Goal: Transaction & Acquisition: Purchase product/service

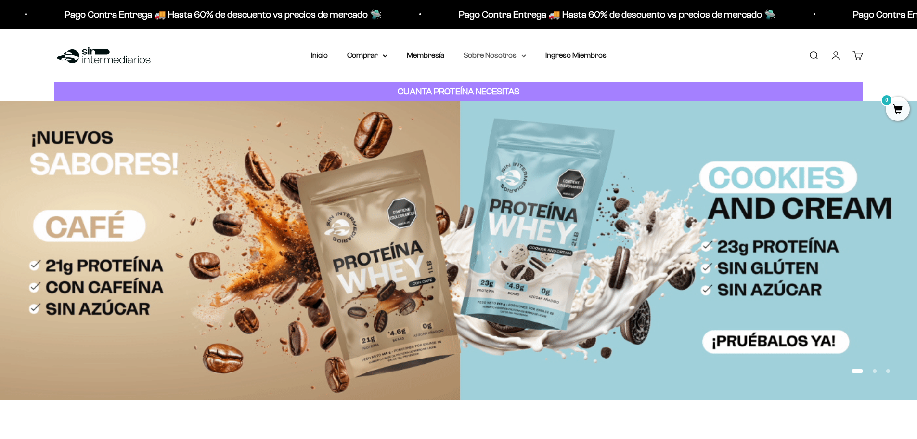
click at [509, 57] on summary "Sobre Nosotros" at bounding box center [495, 55] width 63 height 13
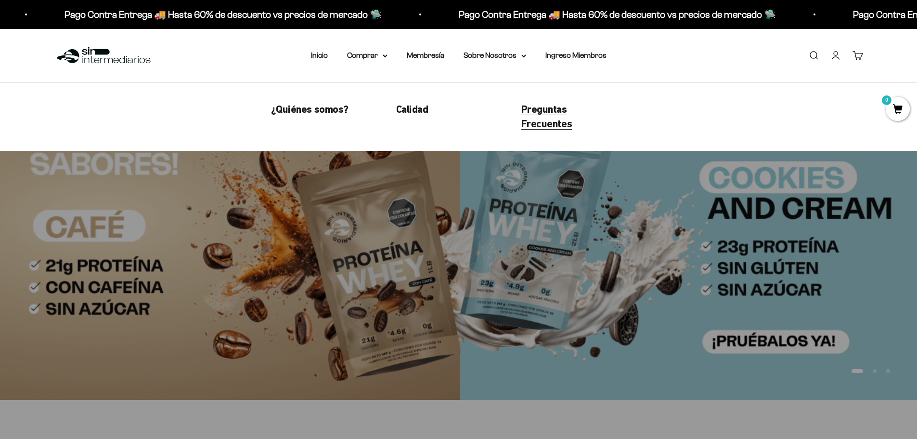
click at [528, 125] on span "Preguntas Frecuentes" at bounding box center [546, 116] width 51 height 27
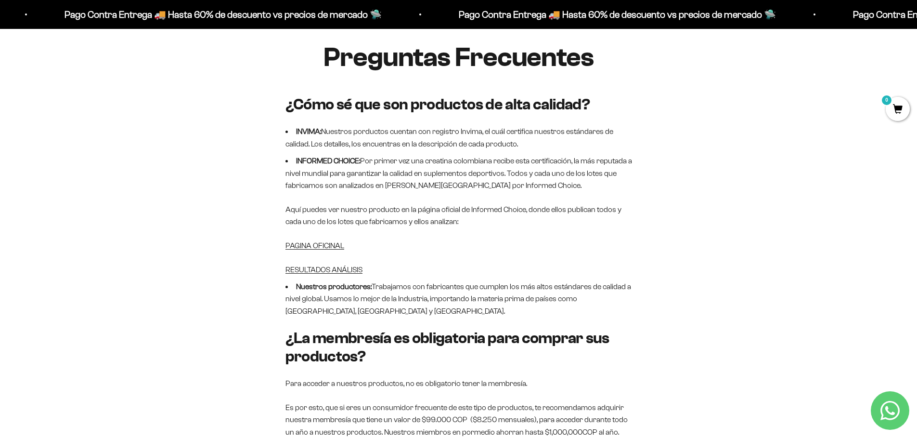
scroll to position [144, 0]
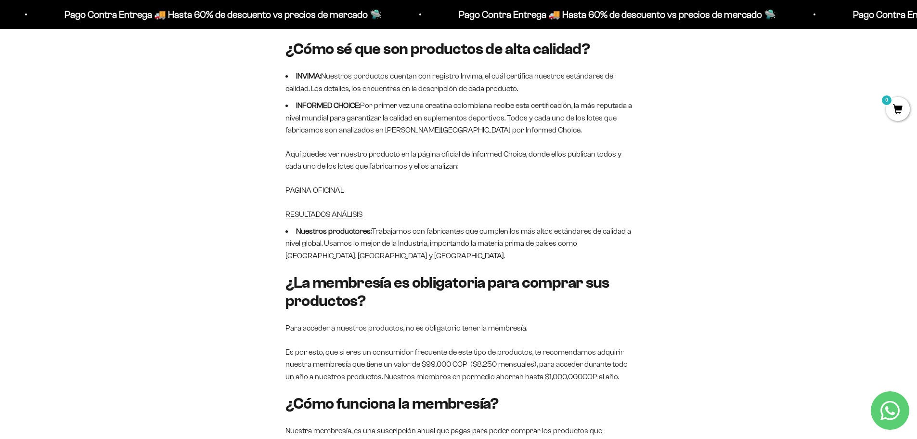
click at [340, 191] on link "PAGINA OFICINAL" at bounding box center [314, 190] width 59 height 8
click at [336, 216] on link "RESULTADOS ANÁLISIS" at bounding box center [323, 214] width 77 height 8
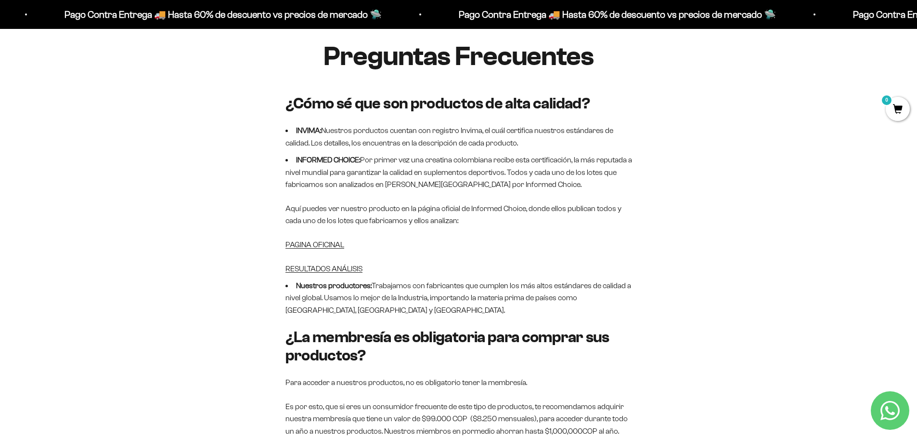
scroll to position [0, 0]
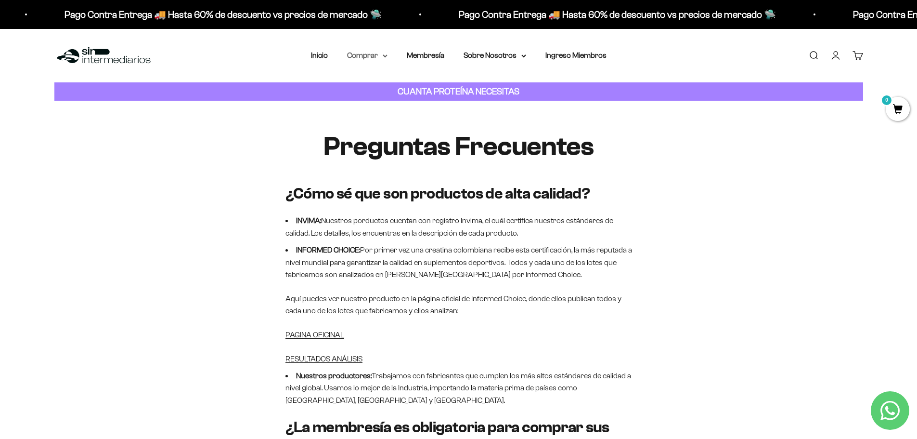
click at [370, 54] on summary "Comprar" at bounding box center [367, 55] width 40 height 13
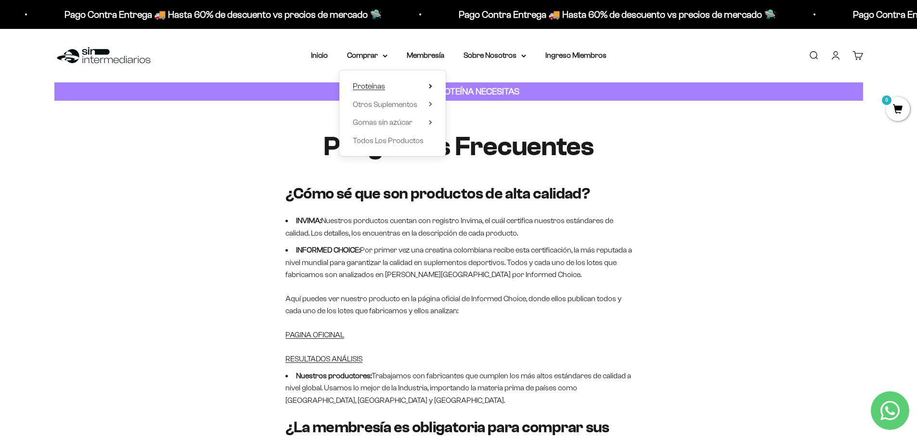
click at [377, 88] on span "Proteínas" at bounding box center [369, 86] width 32 height 8
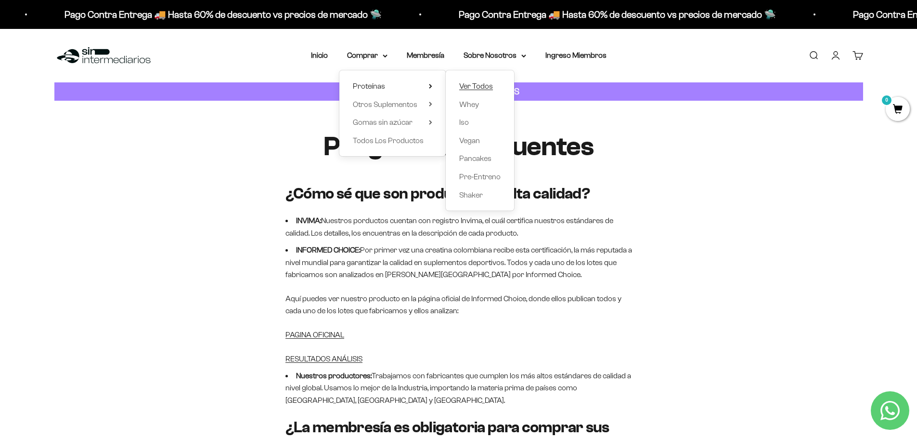
click at [470, 83] on span "Ver Todos" at bounding box center [476, 86] width 34 height 8
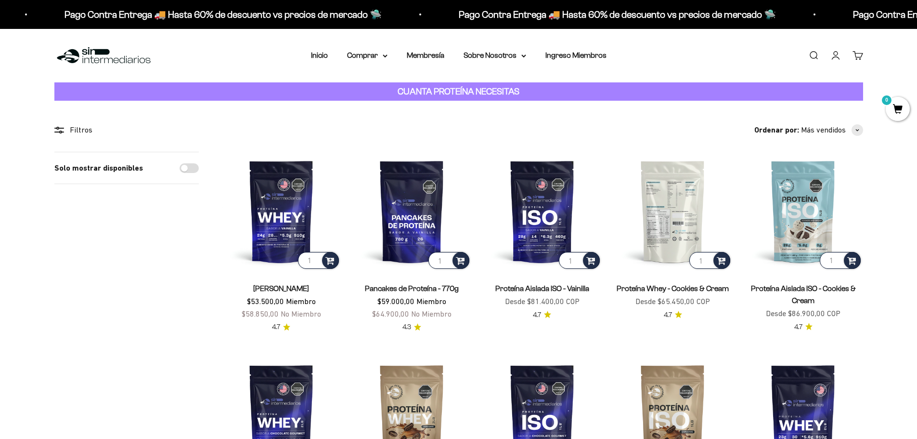
click at [672, 200] on img at bounding box center [672, 211] width 119 height 119
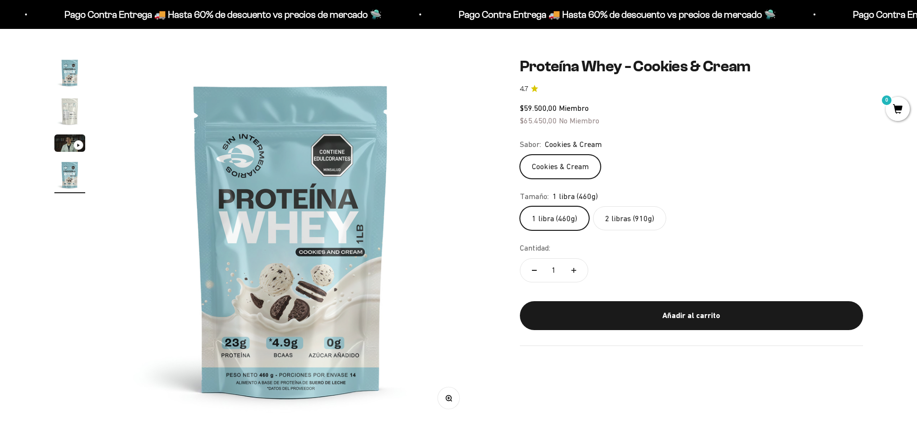
scroll to position [96, 0]
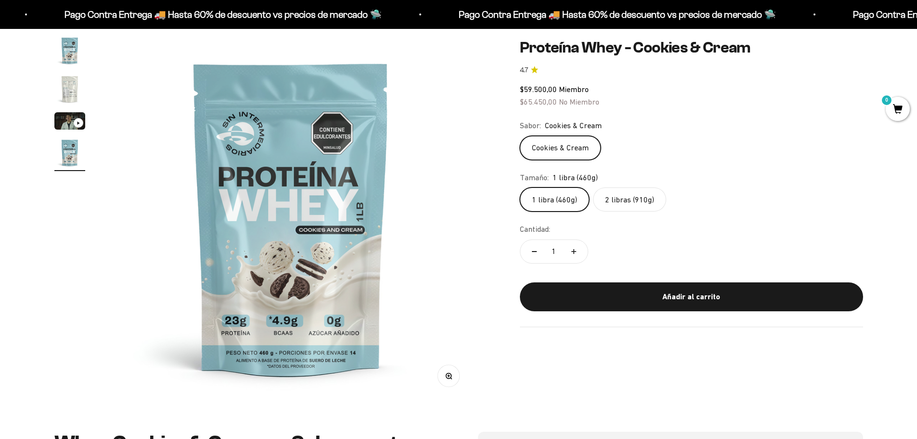
click at [292, 156] on img at bounding box center [290, 217] width 365 height 365
click at [68, 90] on img "Ir al artículo 2" at bounding box center [69, 89] width 31 height 31
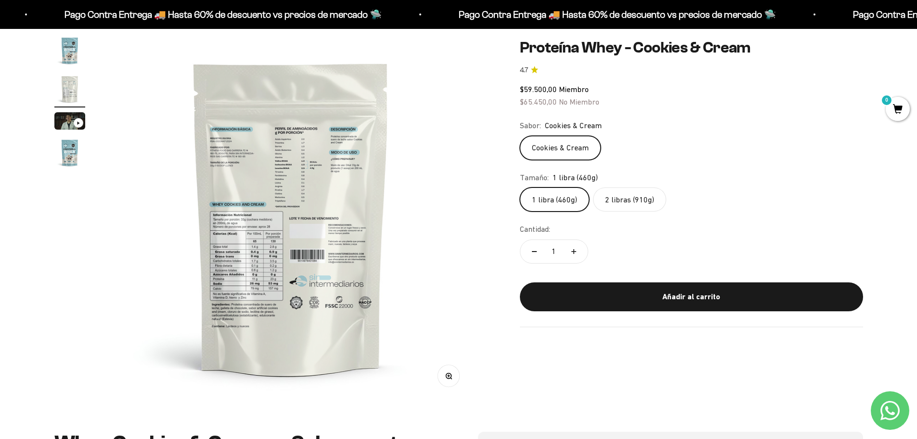
click at [274, 228] on img at bounding box center [290, 217] width 365 height 365
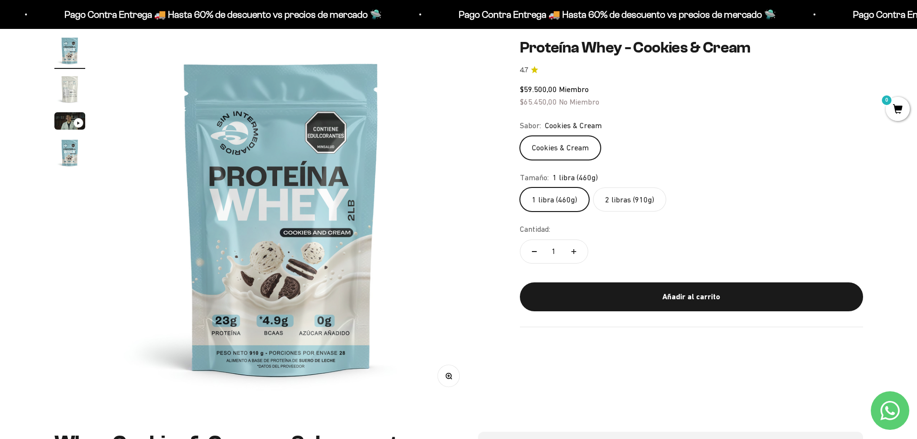
scroll to position [0, 0]
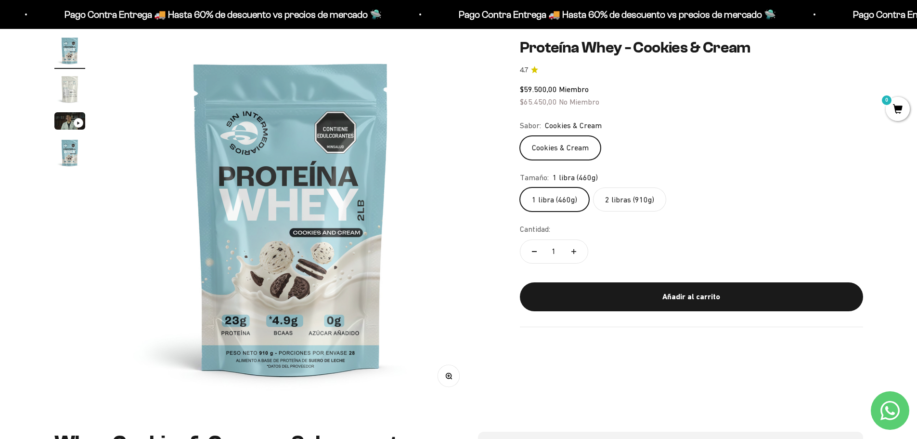
click at [69, 92] on img "Ir al artículo 2" at bounding box center [69, 89] width 31 height 31
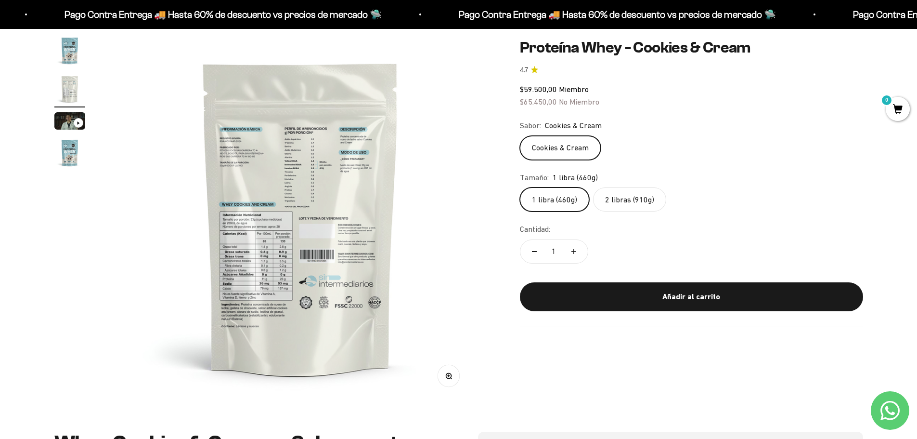
scroll to position [0, 377]
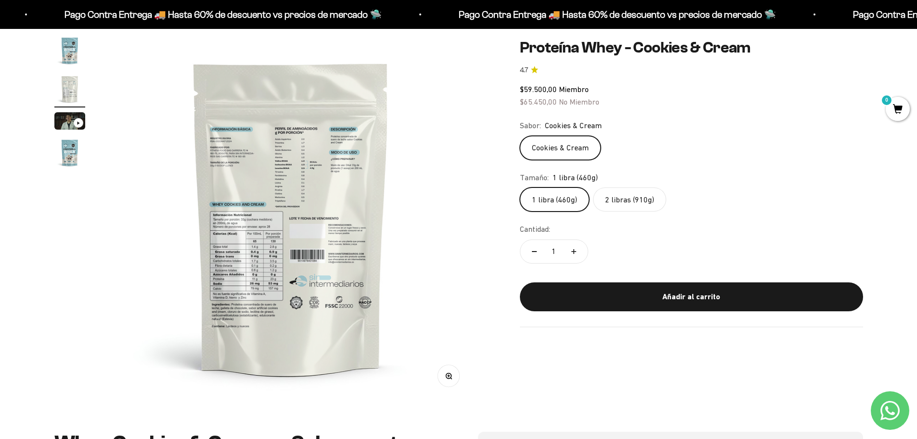
click at [455, 385] on div "Zoom" at bounding box center [449, 376] width 22 height 22
click at [451, 381] on button "Zoom" at bounding box center [449, 376] width 22 height 22
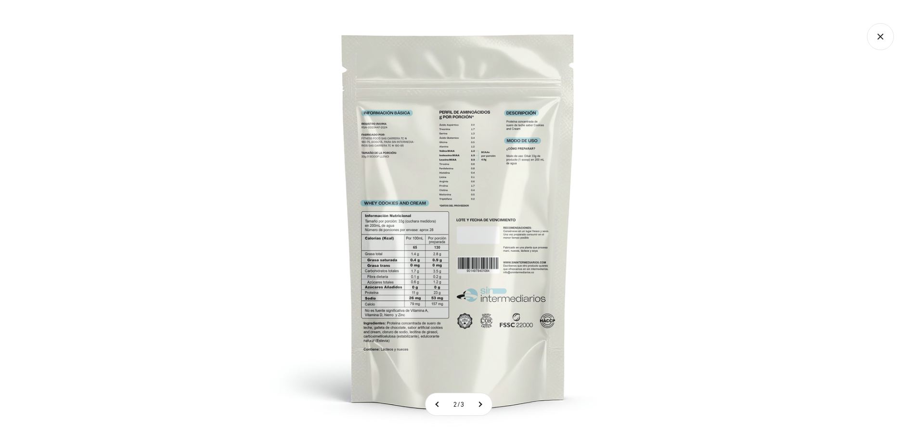
click at [32, 194] on div at bounding box center [458, 219] width 917 height 439
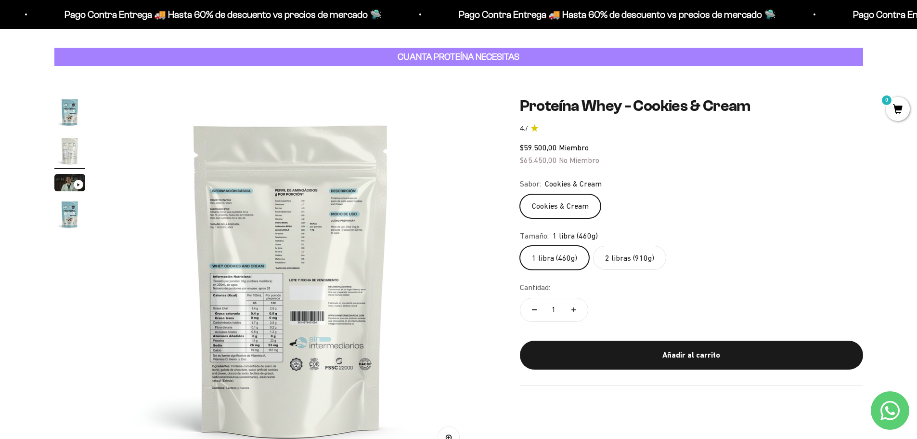
scroll to position [0, 0]
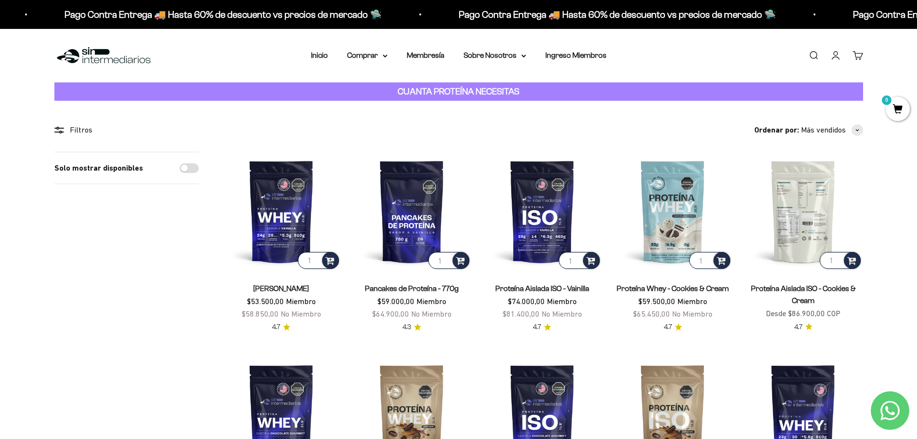
click at [809, 218] on img at bounding box center [803, 211] width 119 height 119
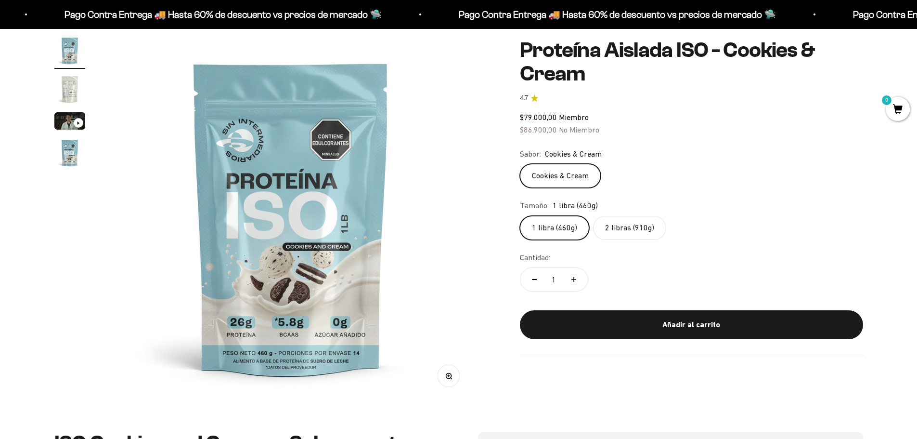
click at [73, 91] on img "Ir al artículo 2" at bounding box center [69, 89] width 31 height 31
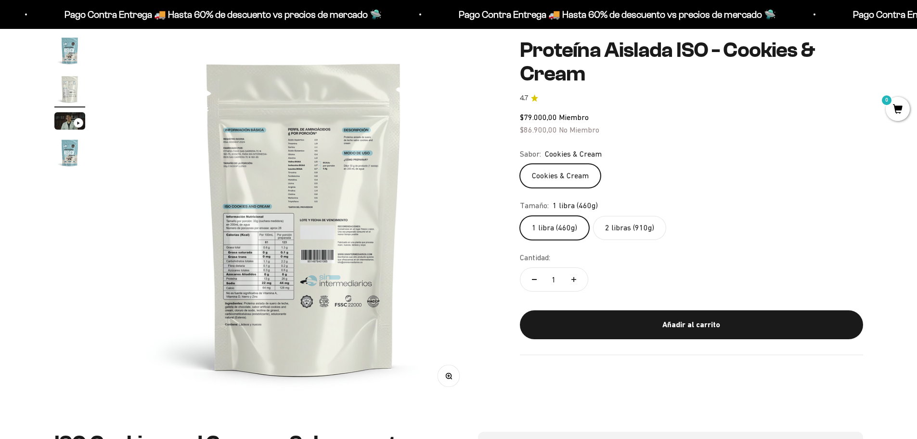
scroll to position [0, 377]
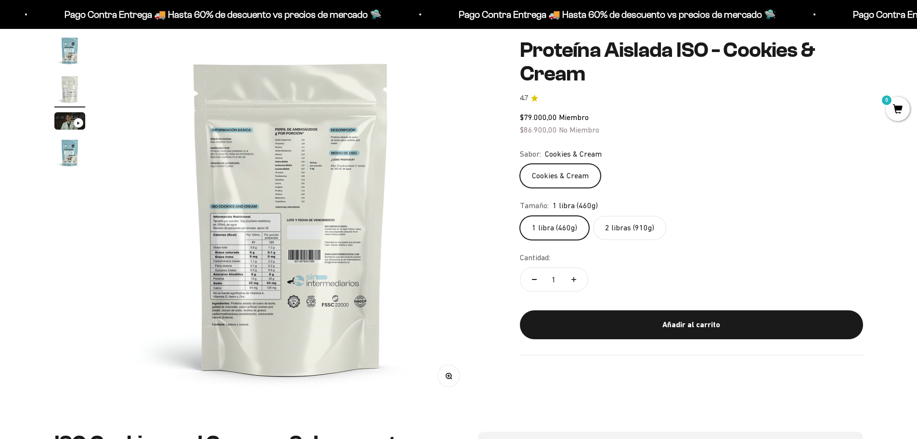
click at [449, 365] on button "Zoom" at bounding box center [449, 376] width 22 height 22
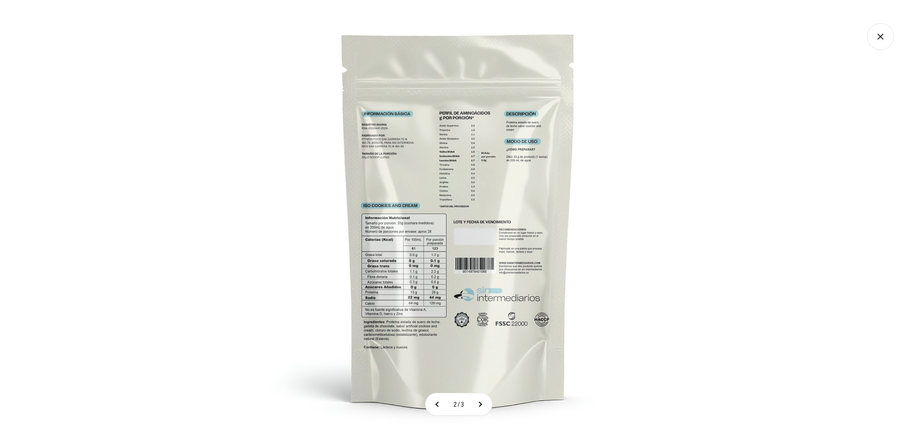
click at [408, 275] on img at bounding box center [458, 219] width 439 height 439
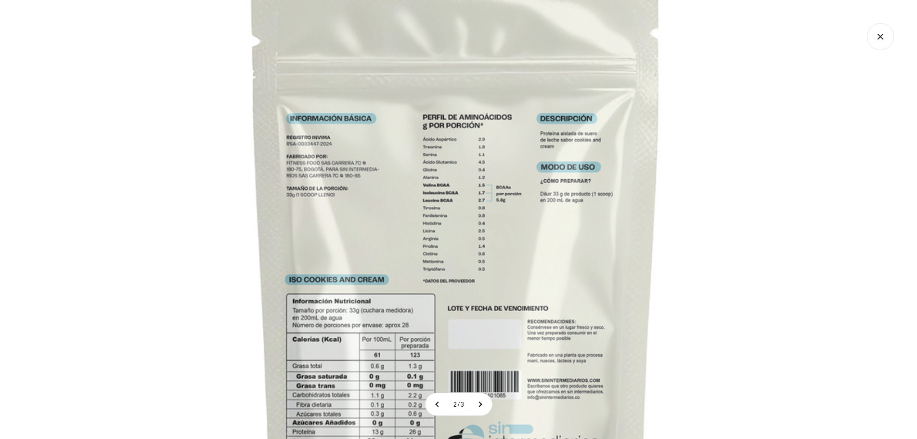
click at [426, 364] on img at bounding box center [456, 304] width 770 height 770
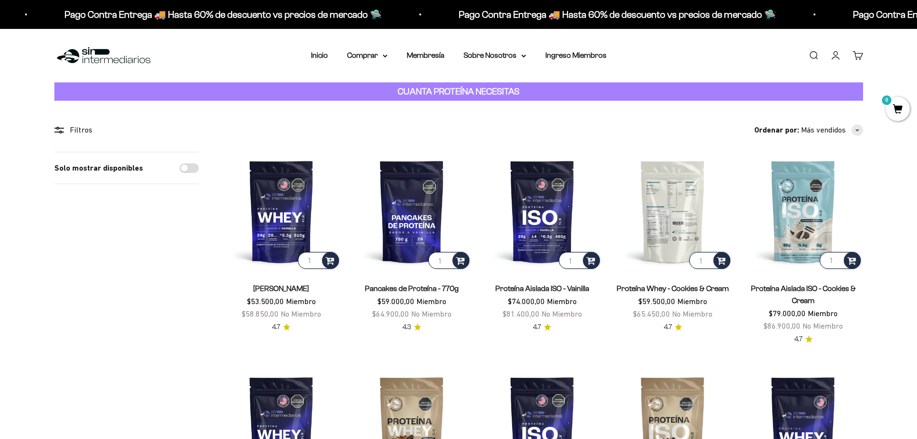
click at [667, 236] on img at bounding box center [672, 211] width 119 height 119
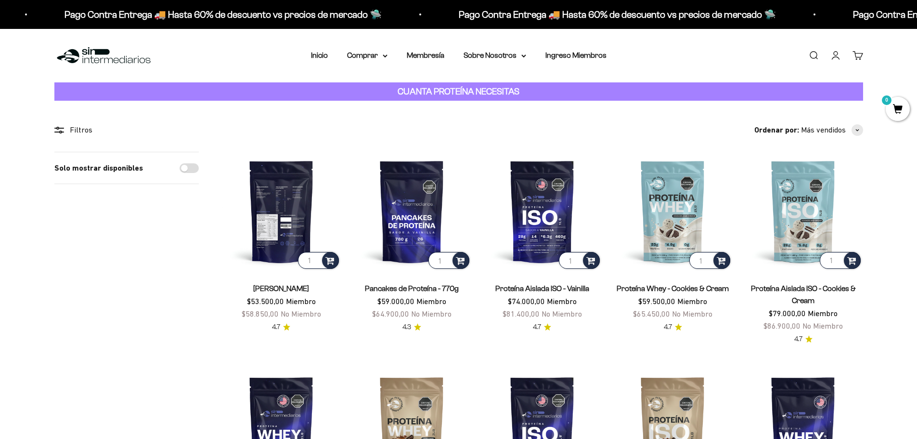
click at [287, 206] on img at bounding box center [281, 211] width 119 height 119
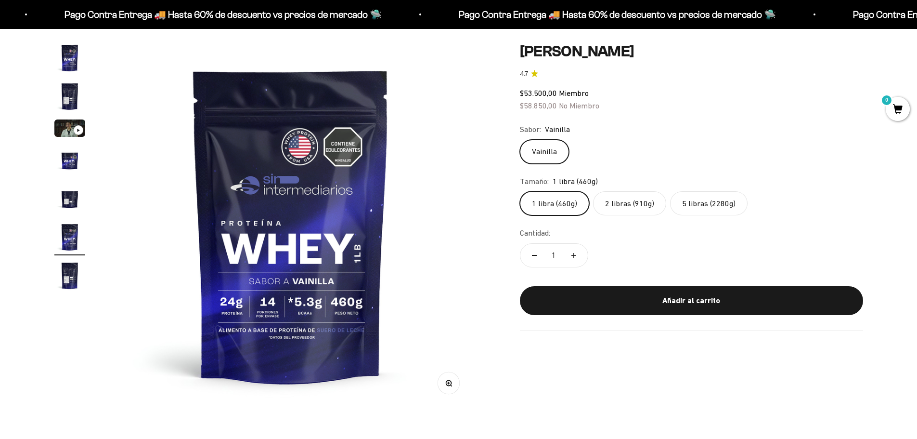
scroll to position [96, 0]
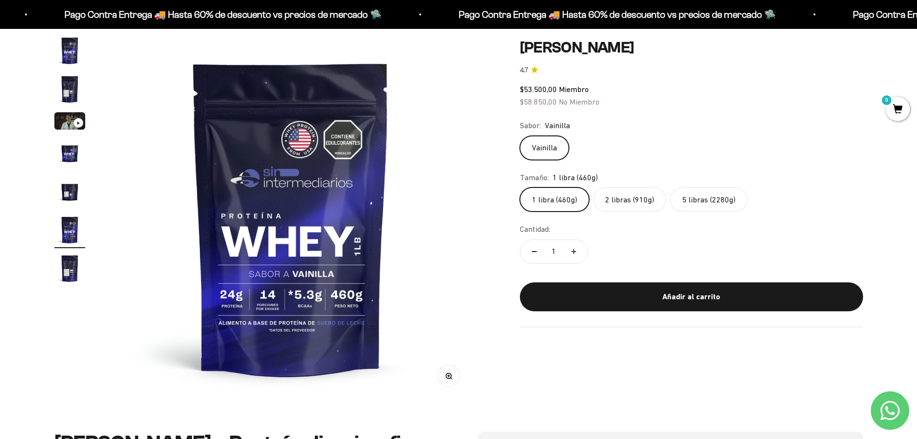
click at [65, 83] on img "Ir al artículo 2" at bounding box center [69, 89] width 31 height 31
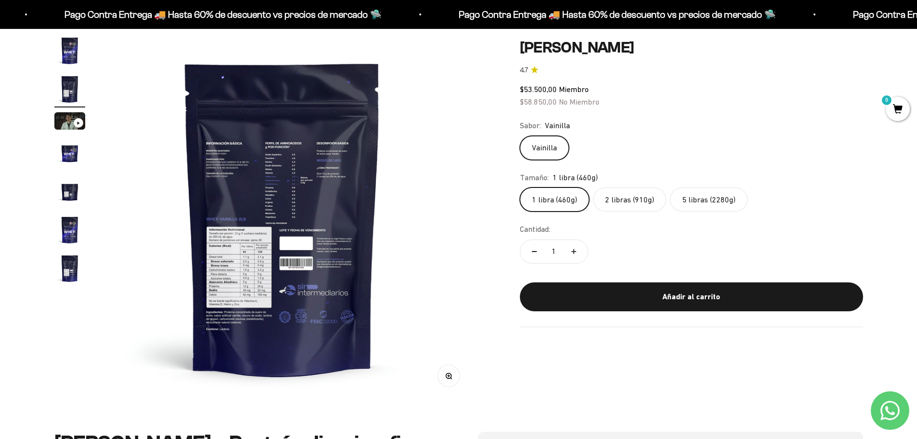
scroll to position [0, 377]
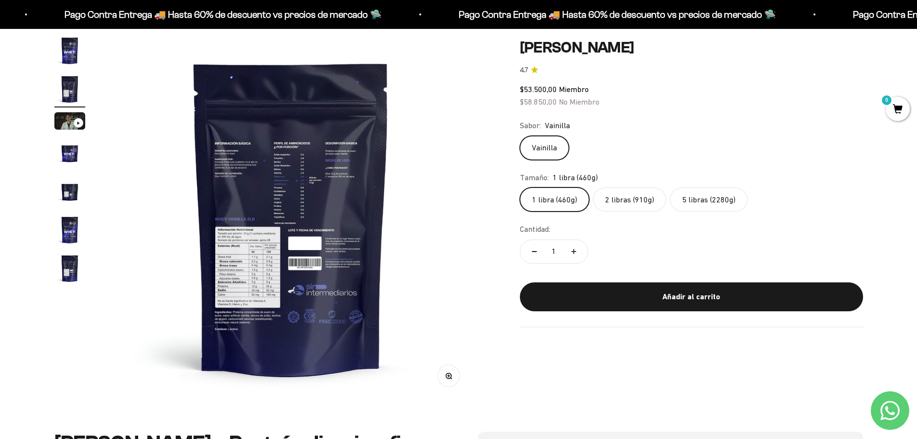
click at [450, 381] on button "Zoom" at bounding box center [449, 376] width 22 height 22
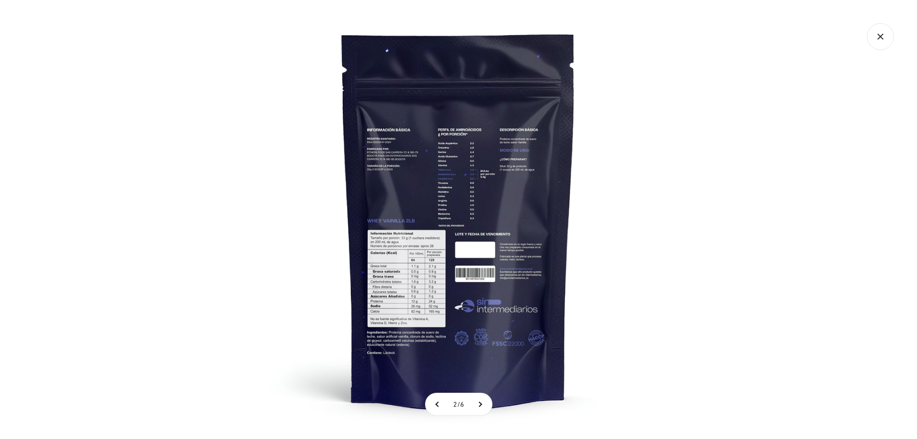
click at [399, 291] on img at bounding box center [458, 219] width 439 height 439
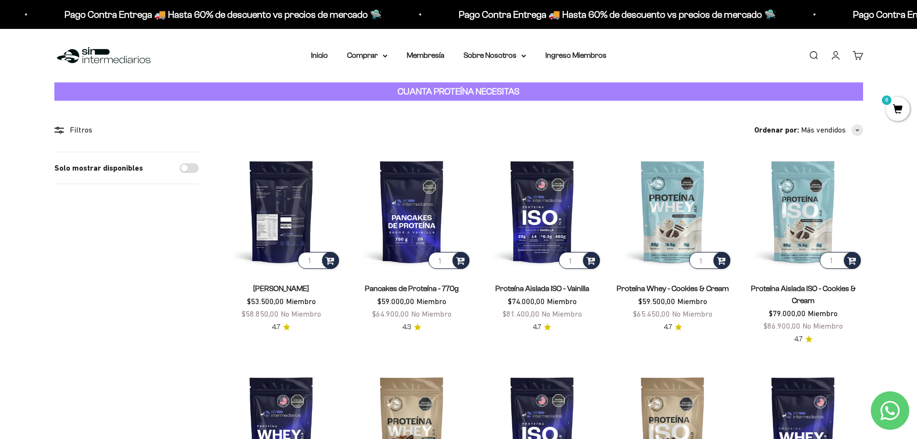
click at [284, 193] on img at bounding box center [281, 211] width 119 height 119
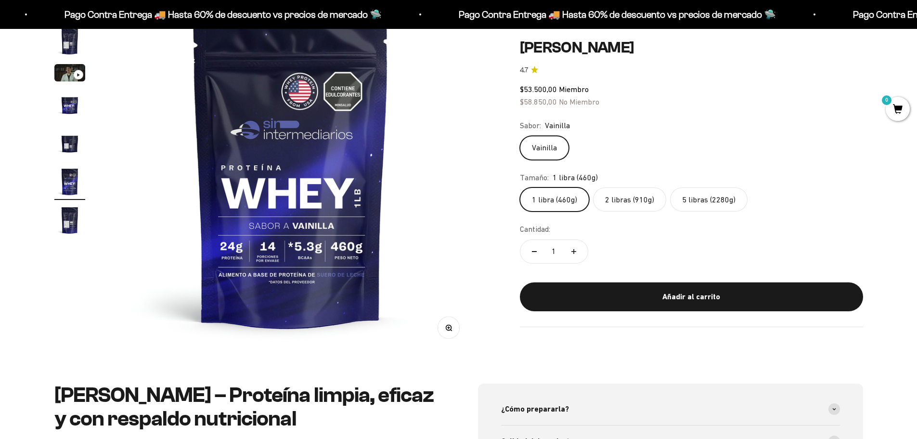
scroll to position [96, 0]
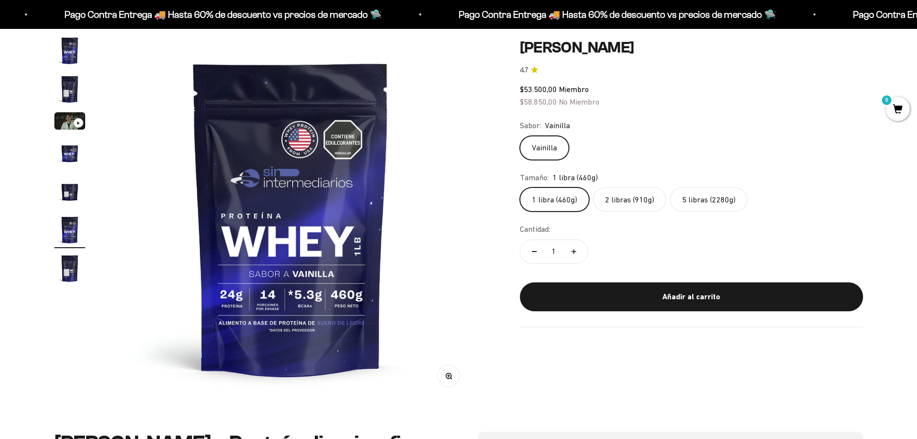
click at [71, 87] on img "Ir al artículo 2" at bounding box center [69, 89] width 31 height 31
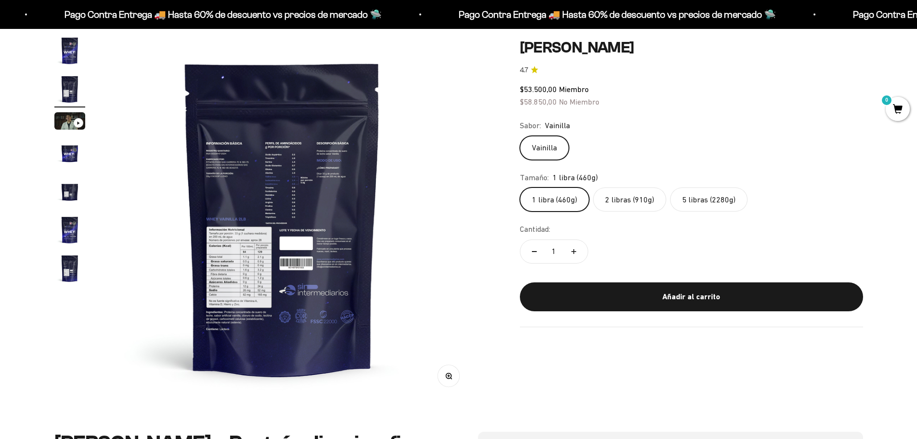
scroll to position [0, 377]
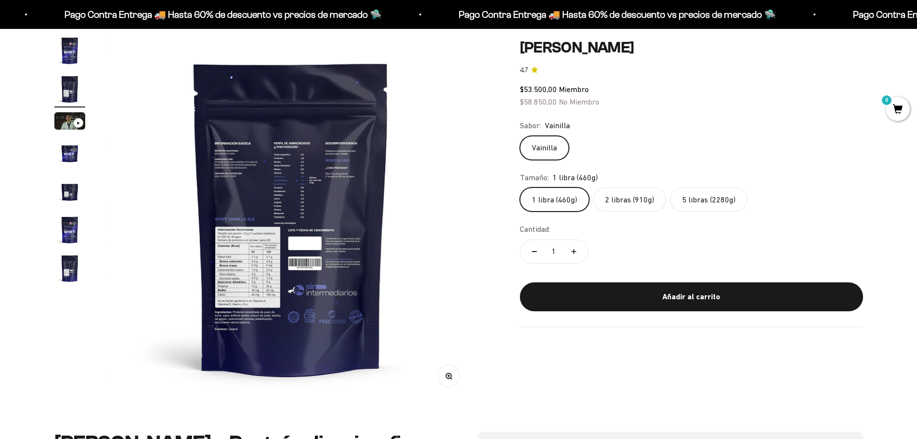
click at [448, 375] on icon "button" at bounding box center [448, 375] width 2 height 2
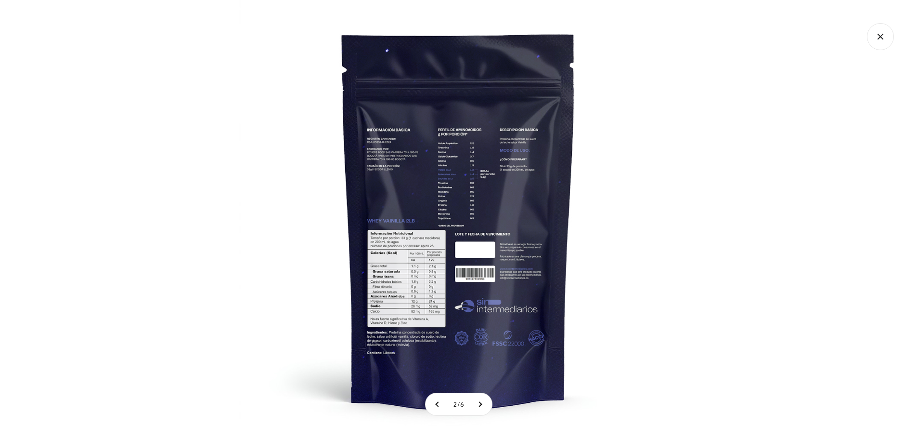
click at [414, 256] on img at bounding box center [458, 219] width 439 height 439
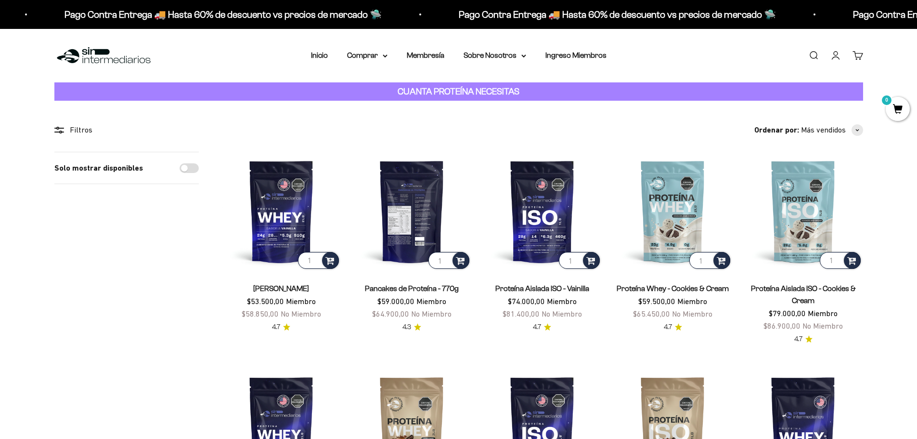
click at [415, 200] on img at bounding box center [411, 211] width 119 height 119
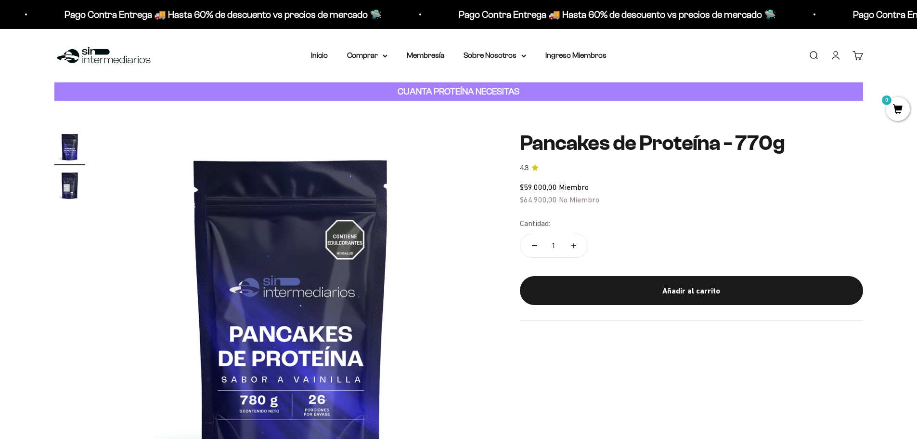
click at [65, 183] on img "Ir al artículo 2" at bounding box center [69, 185] width 31 height 31
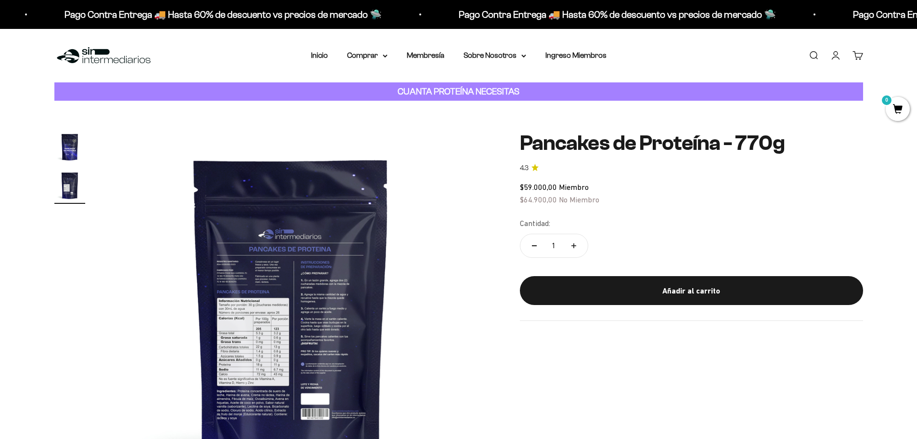
scroll to position [193, 0]
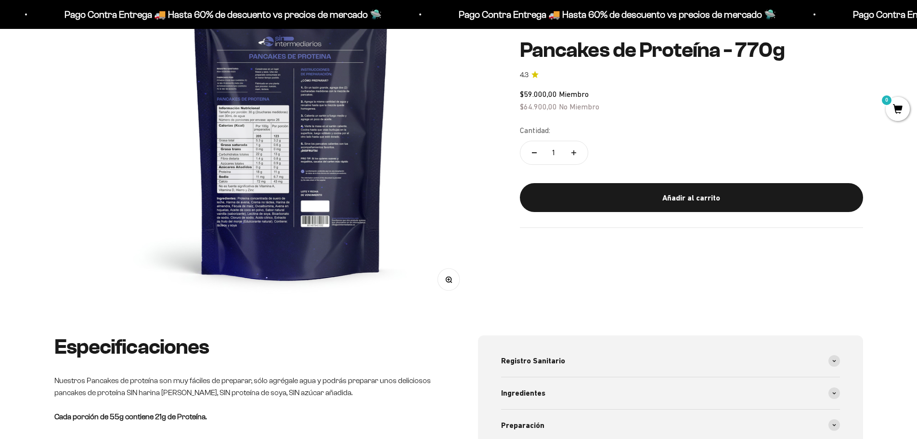
click at [452, 283] on button "Zoom" at bounding box center [449, 280] width 22 height 22
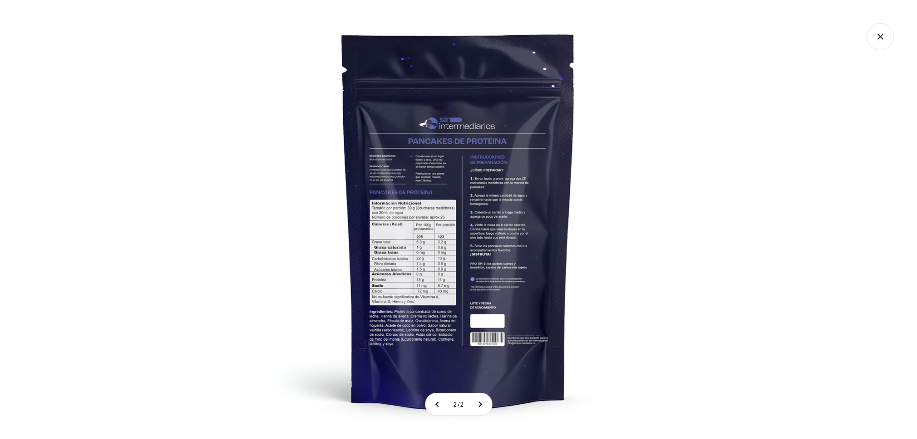
click at [402, 228] on img at bounding box center [458, 219] width 439 height 439
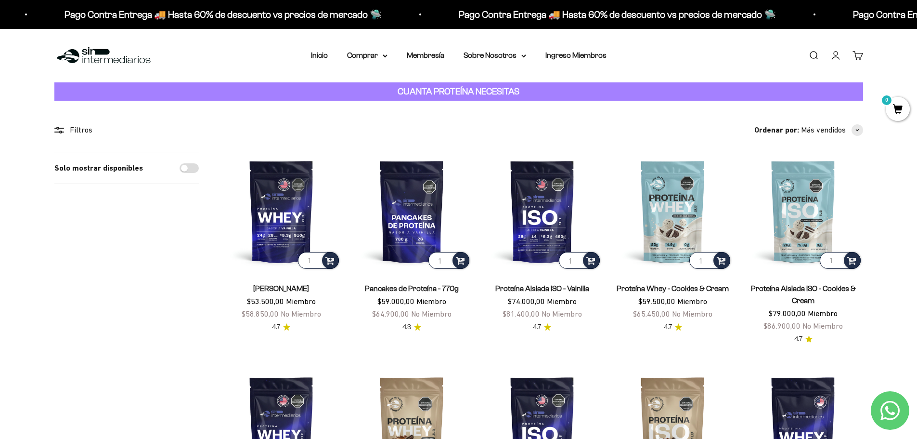
scroll to position [48, 0]
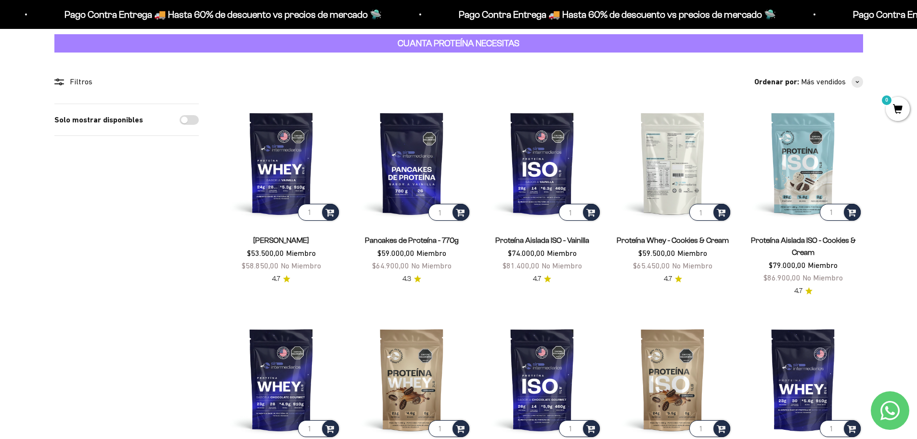
click at [676, 173] on img at bounding box center [672, 162] width 119 height 119
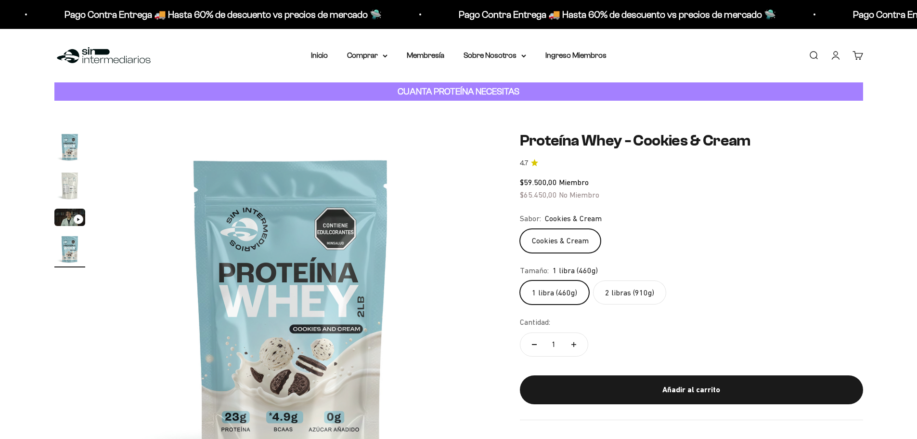
click at [72, 179] on img "Ir al artículo 2" at bounding box center [69, 185] width 31 height 31
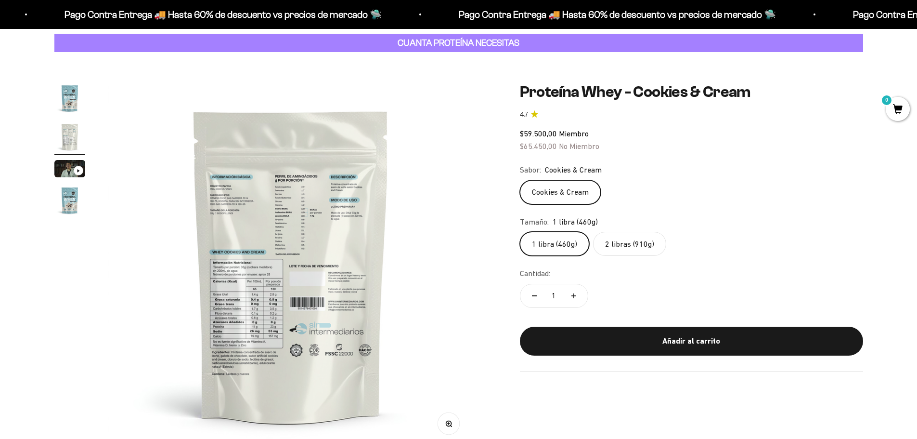
scroll to position [144, 0]
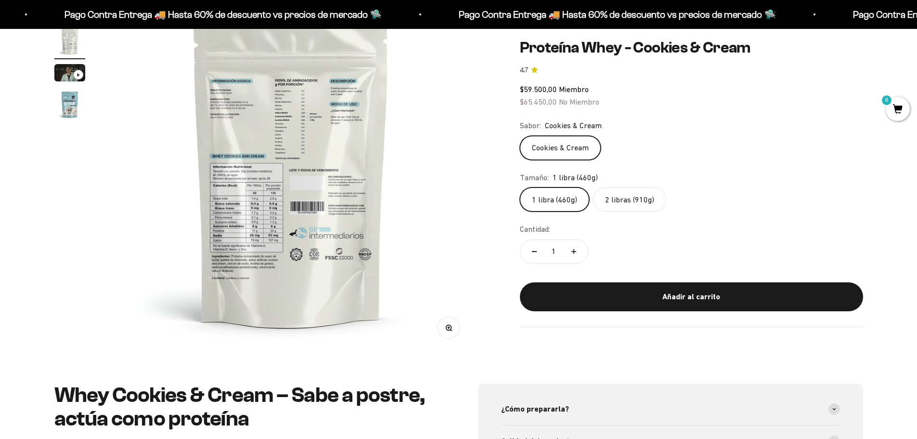
click at [448, 327] on icon "button" at bounding box center [448, 327] width 2 height 2
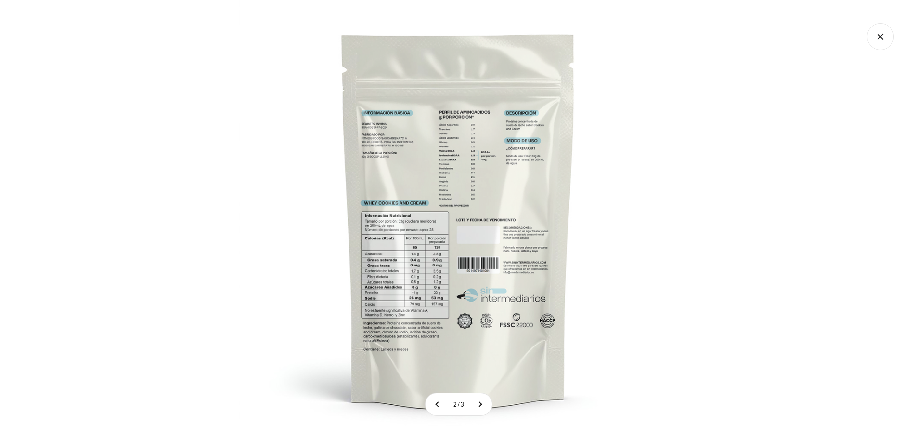
click at [438, 297] on img at bounding box center [458, 219] width 439 height 439
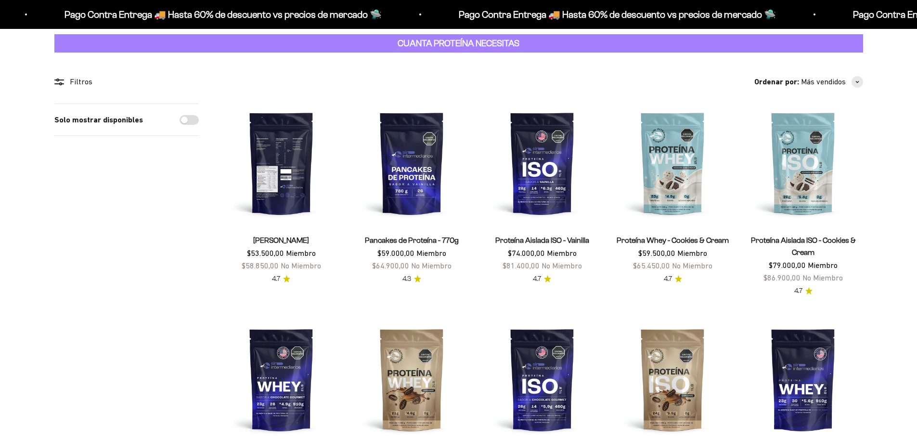
scroll to position [48, 0]
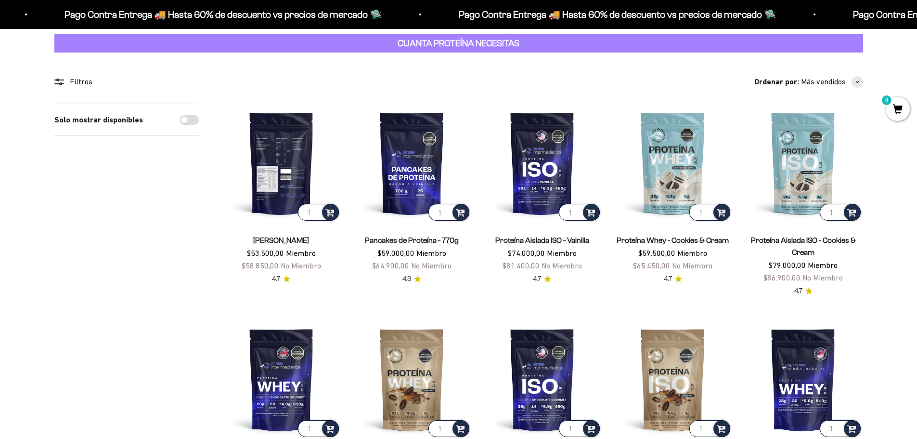
click at [278, 149] on img at bounding box center [281, 162] width 119 height 119
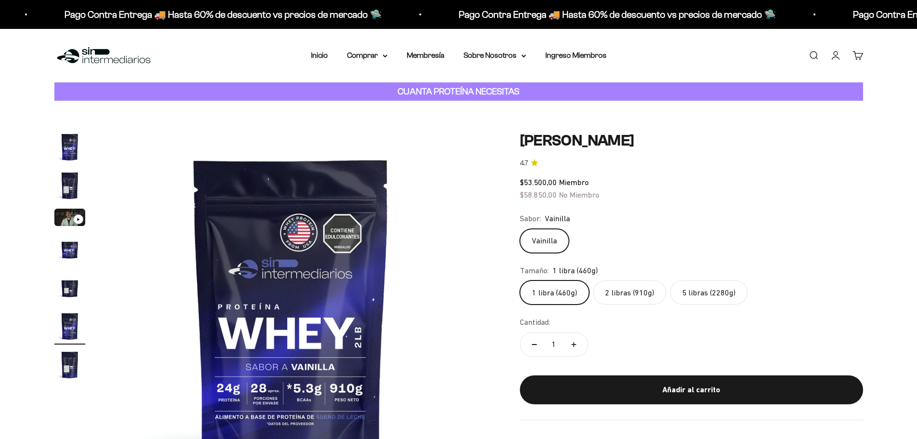
scroll to position [48, 0]
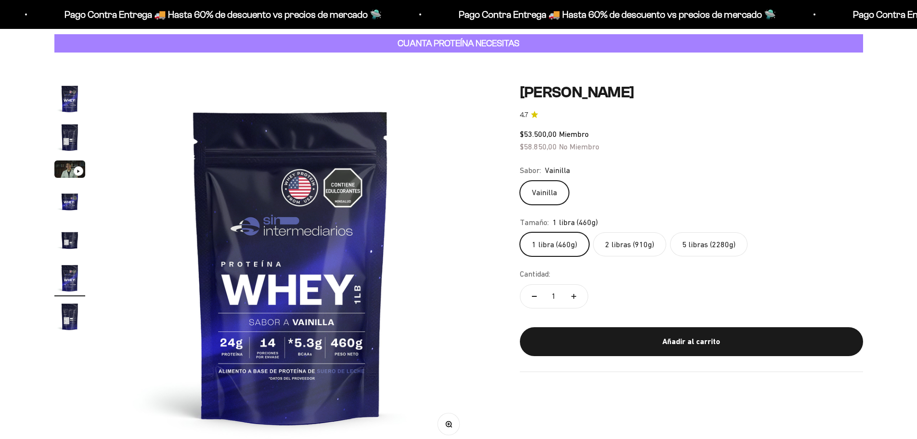
click at [66, 133] on img "Ir al artículo 2" at bounding box center [69, 137] width 31 height 31
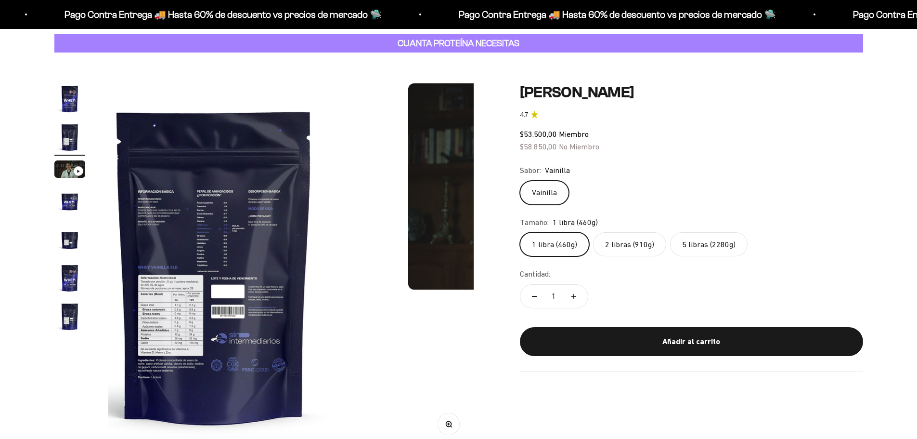
scroll to position [0, 0]
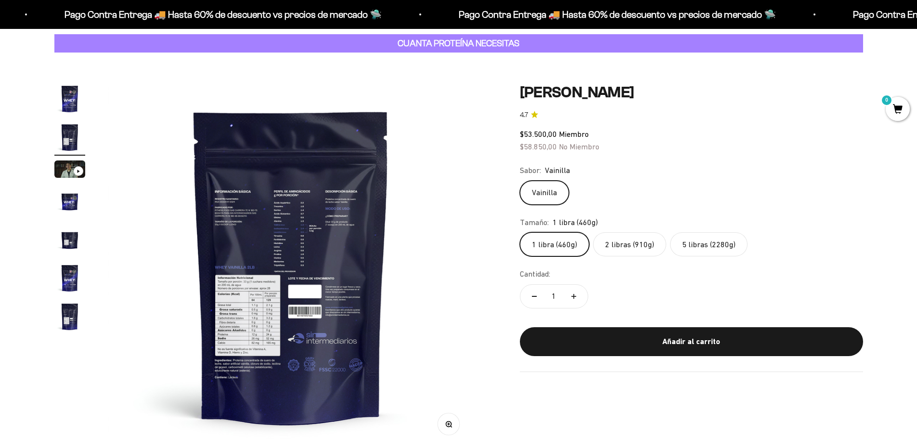
drag, startPoint x: 280, startPoint y: 309, endPoint x: 285, endPoint y: 309, distance: 5.3
click at [281, 309] on img at bounding box center [290, 265] width 365 height 365
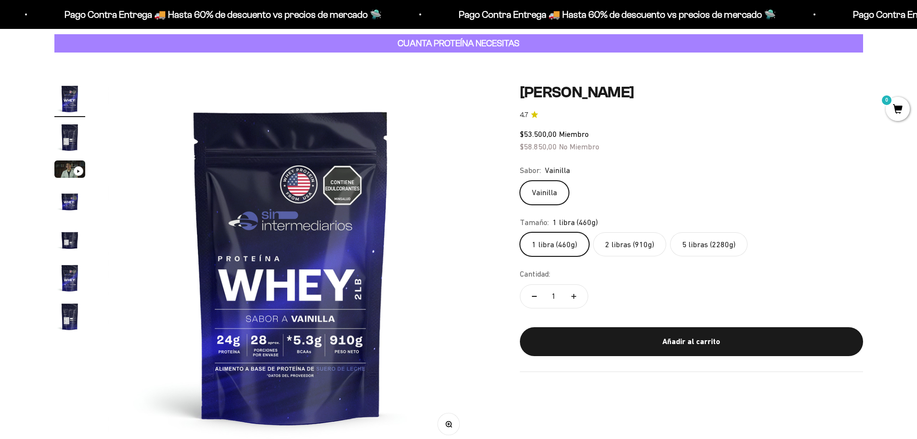
click at [81, 142] on img "Ir al artículo 2" at bounding box center [69, 137] width 31 height 31
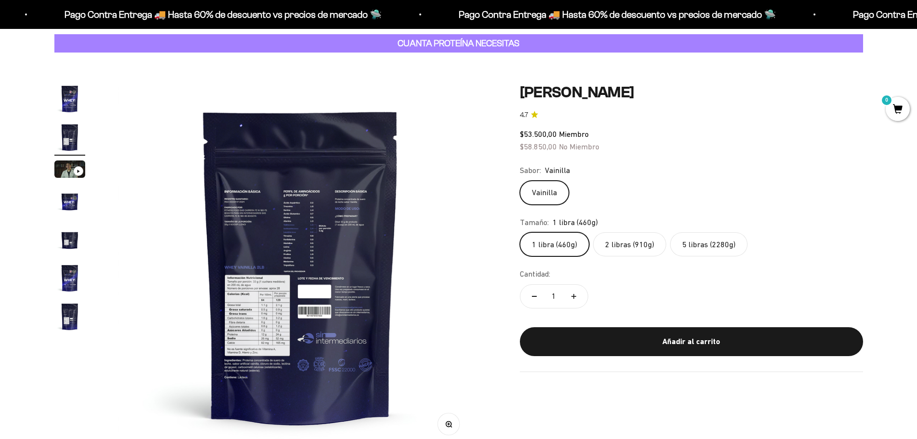
scroll to position [0, 377]
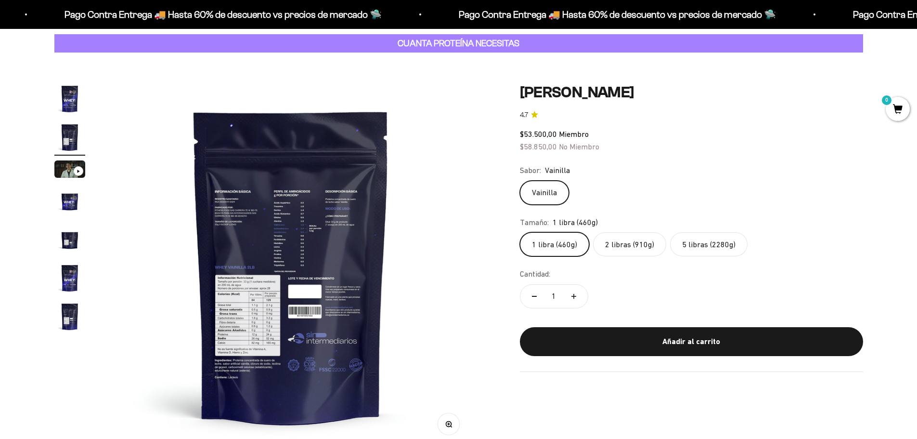
click at [448, 419] on button "Zoom" at bounding box center [449, 424] width 22 height 22
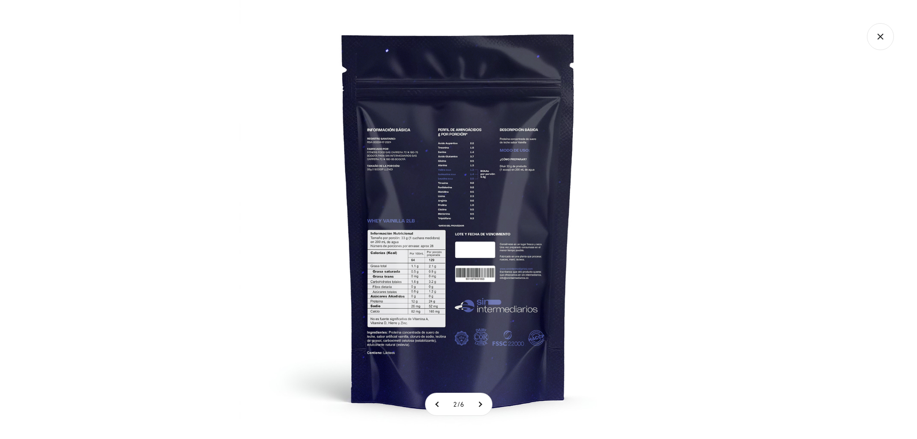
click at [423, 273] on img at bounding box center [458, 219] width 439 height 439
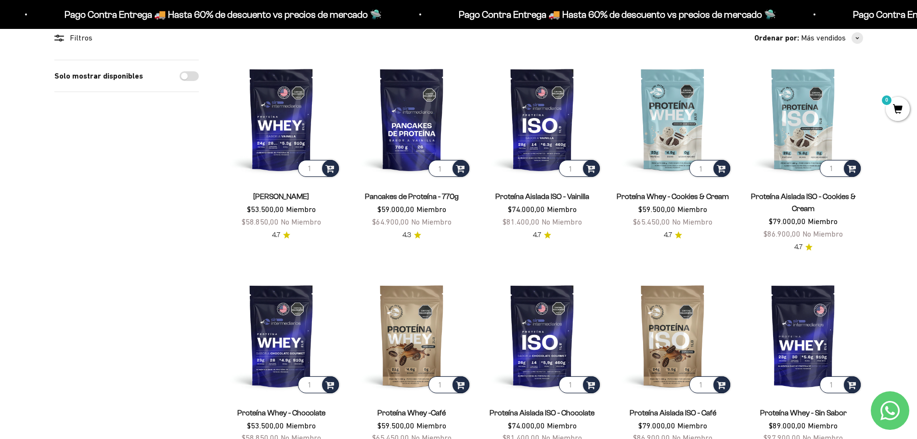
scroll to position [193, 0]
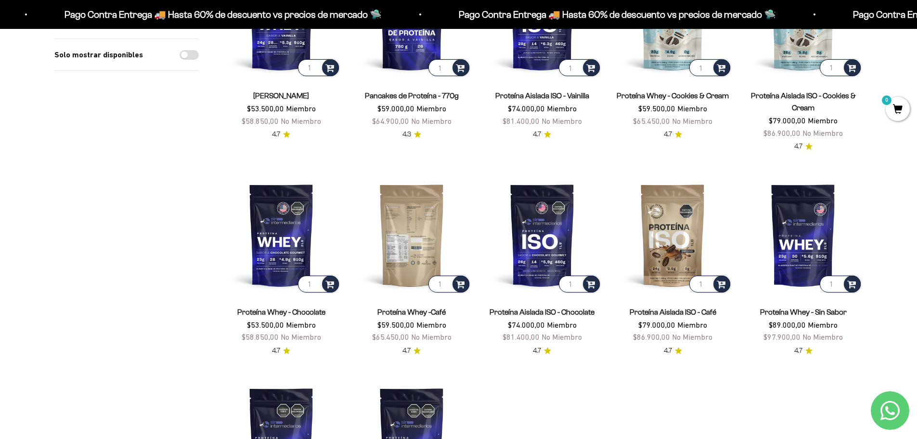
click at [404, 233] on img at bounding box center [411, 234] width 119 height 119
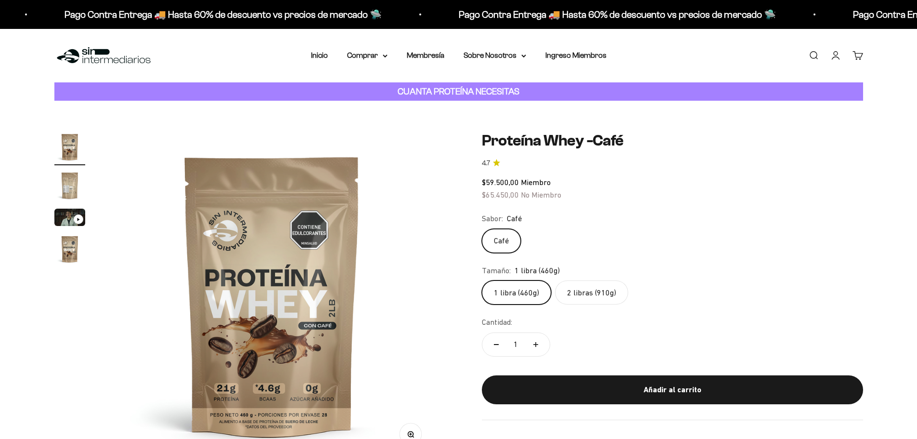
click at [78, 179] on img "Ir al artículo 2" at bounding box center [69, 185] width 31 height 31
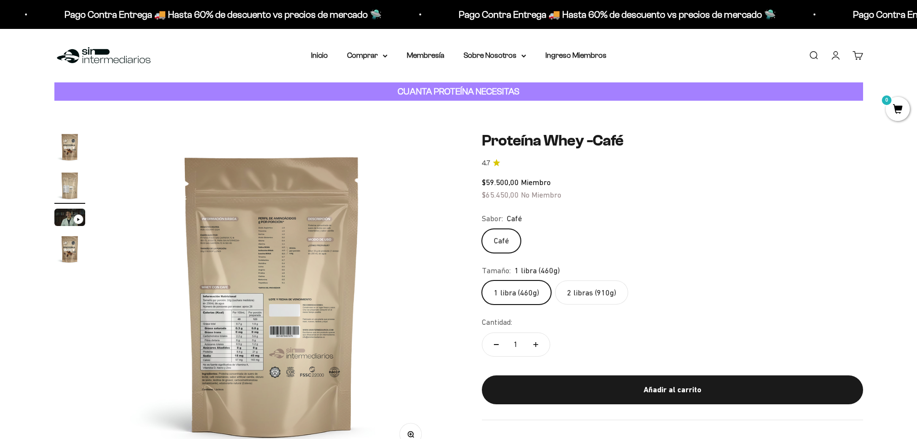
click at [294, 284] on img at bounding box center [271, 294] width 327 height 327
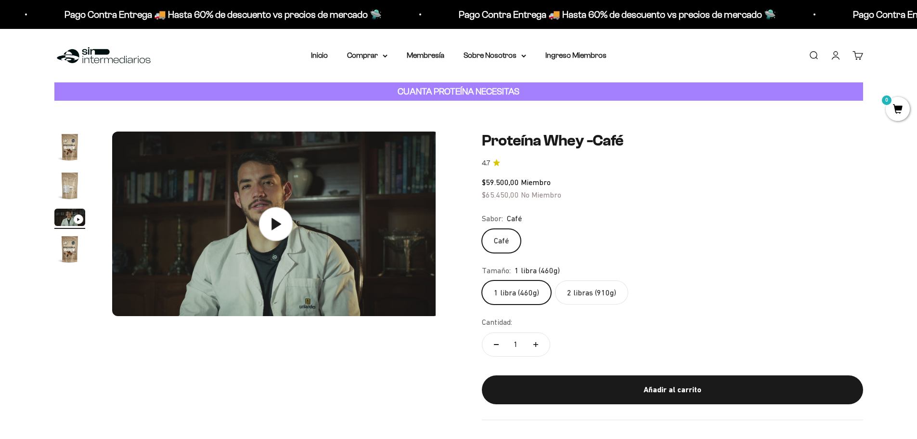
scroll to position [0, 678]
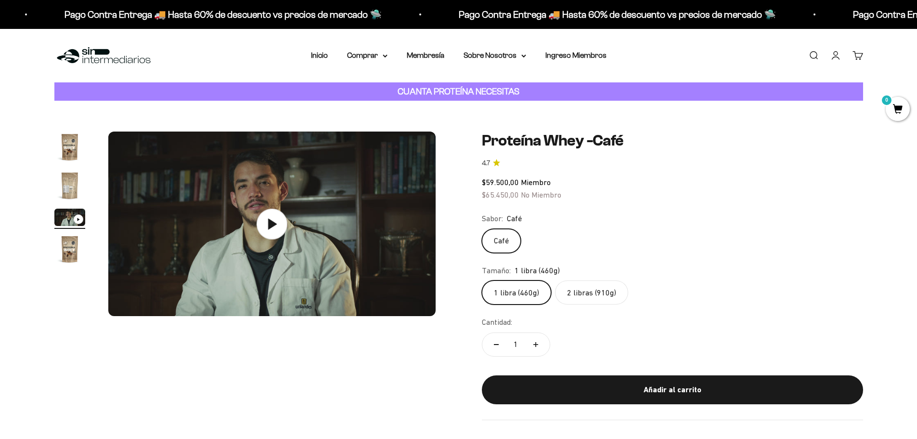
click at [71, 178] on img "Ir al artículo 2" at bounding box center [69, 185] width 31 height 31
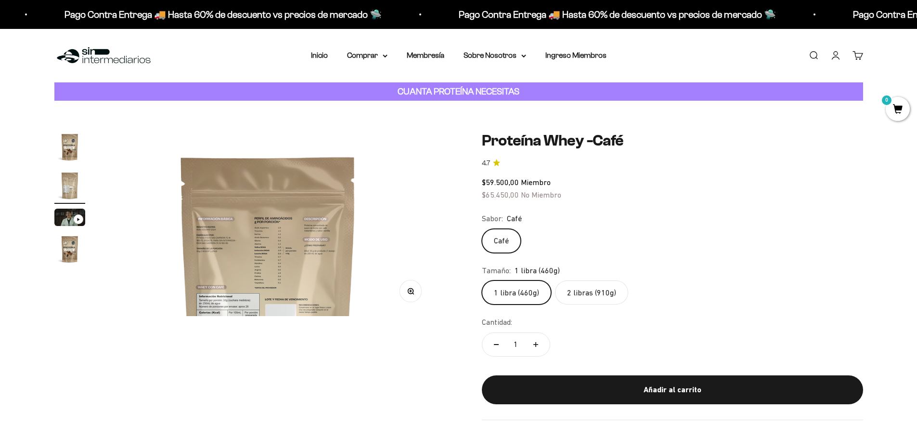
scroll to position [0, 339]
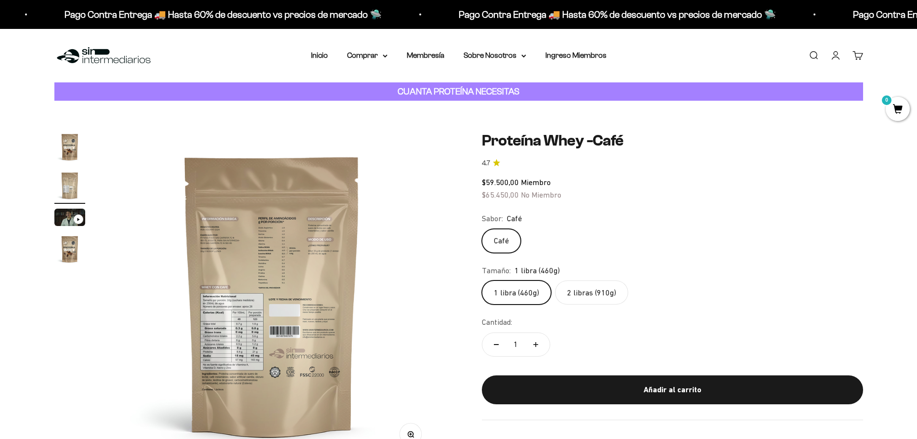
click at [415, 434] on button "Zoom" at bounding box center [411, 434] width 22 height 22
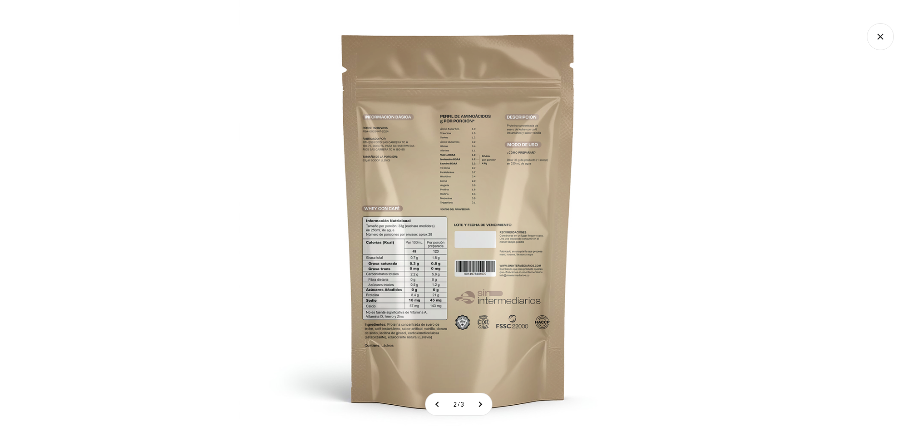
click at [385, 280] on img at bounding box center [458, 219] width 439 height 439
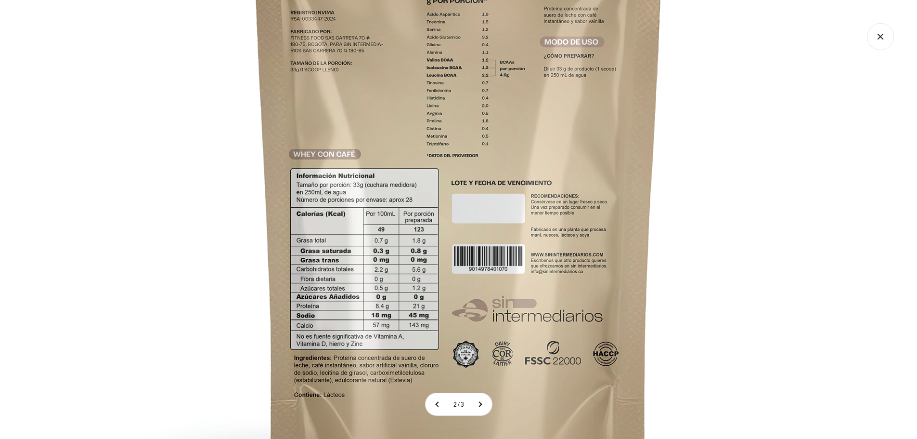
click at [20, 14] on div at bounding box center [458, 219] width 917 height 439
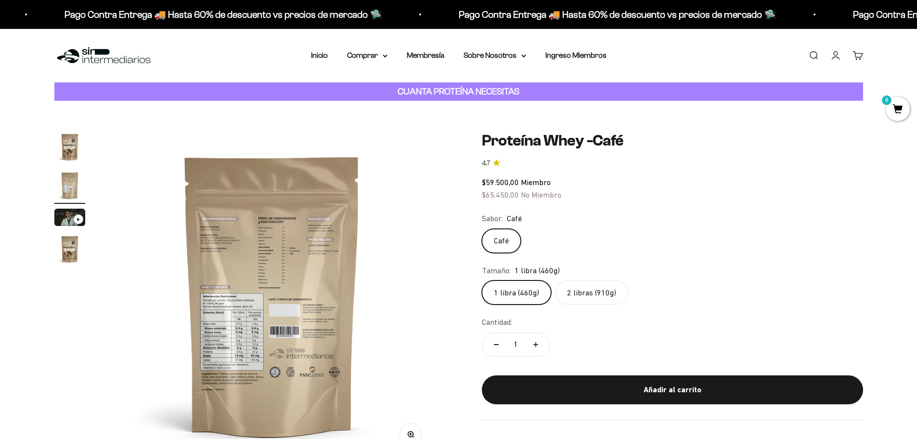
scroll to position [6, 0]
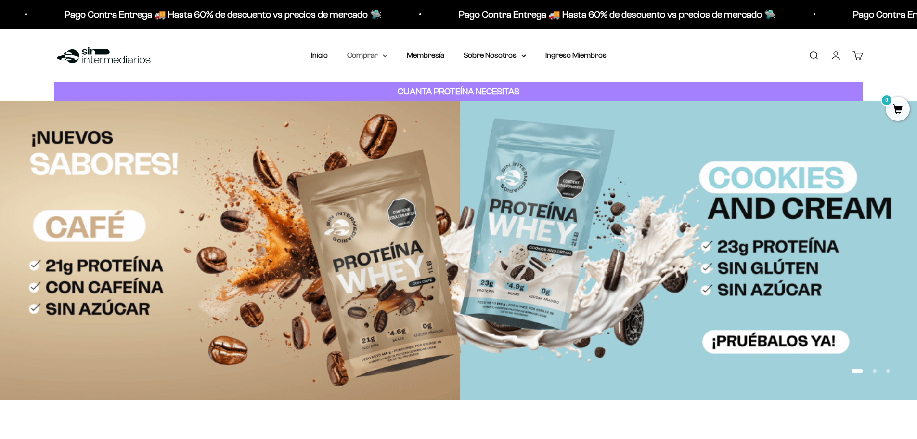
click at [387, 56] on icon at bounding box center [385, 55] width 5 height 3
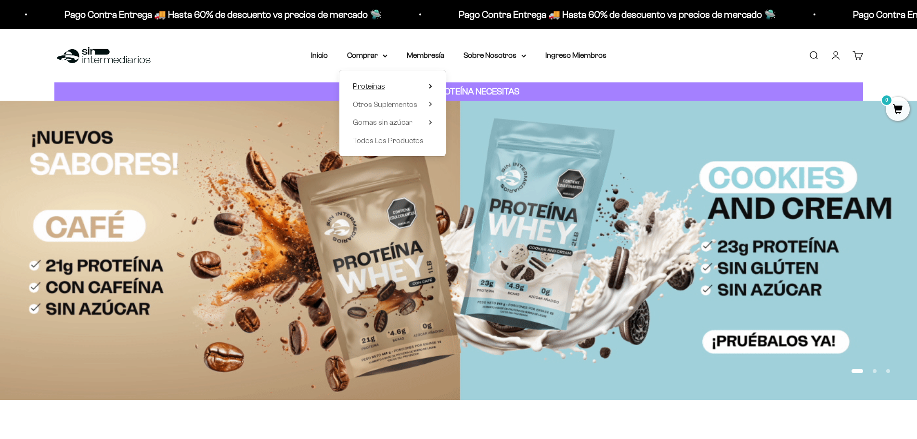
click at [383, 82] on span "Proteínas" at bounding box center [369, 86] width 32 height 13
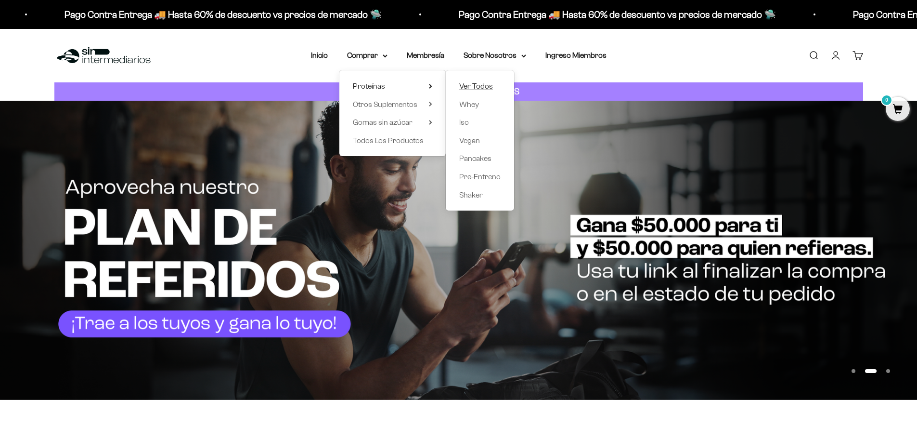
click at [486, 89] on span "Ver Todos" at bounding box center [476, 86] width 34 height 8
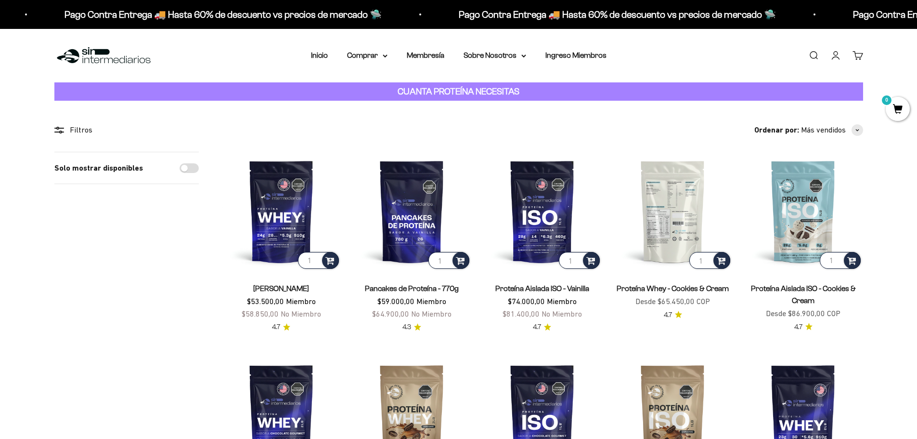
click at [674, 195] on img at bounding box center [672, 211] width 119 height 119
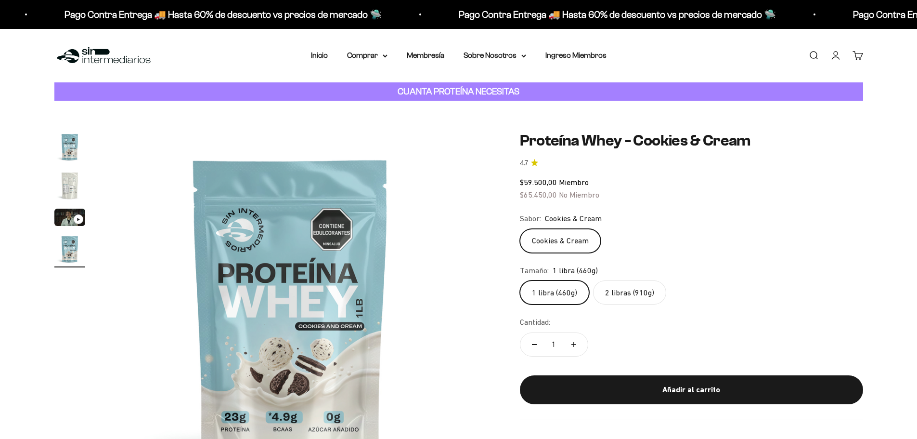
click at [72, 179] on img "Ir al artículo 2" at bounding box center [69, 185] width 31 height 31
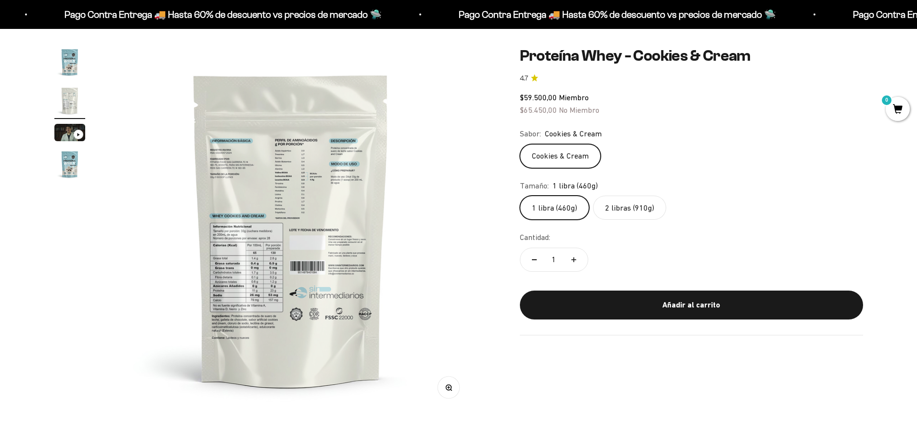
scroll to position [96, 0]
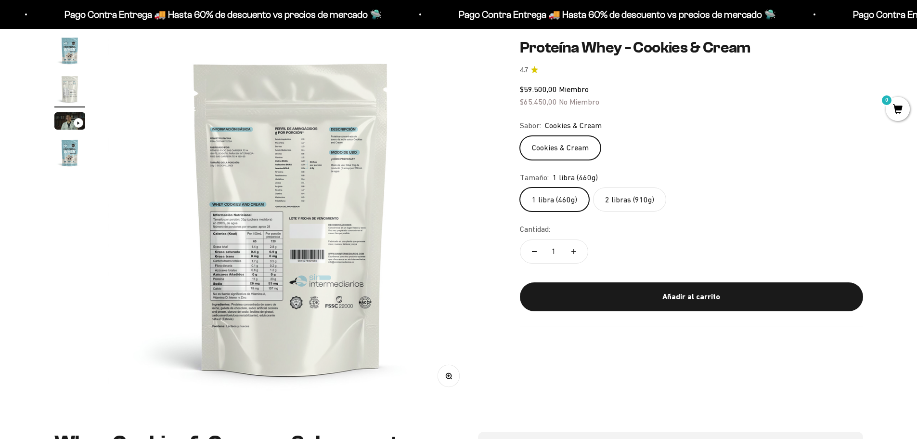
click at [336, 283] on img at bounding box center [290, 217] width 365 height 365
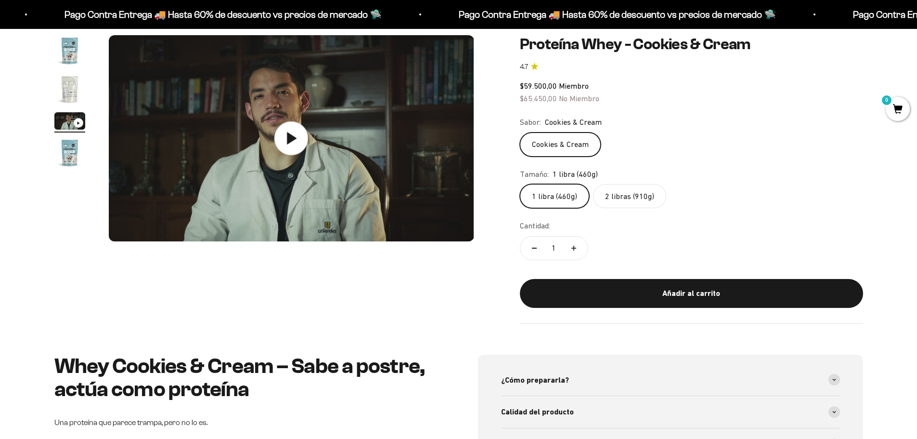
scroll to position [0, 754]
drag, startPoint x: 24, startPoint y: 241, endPoint x: 34, endPoint y: 241, distance: 10.1
click at [24, 241] on div "Zoom Ir al artículo 1 Ir al artículo 2 Ir al artículo 3 Ir al artículo 4 Proteí…" at bounding box center [458, 178] width 917 height 349
click at [52, 240] on div "Zoom Ir al artículo 1 Ir al artículo 2 Ir al artículo 3 Ir al artículo 4 Proteí…" at bounding box center [458, 178] width 917 height 349
click at [70, 88] on img "Ir al artículo 2" at bounding box center [69, 89] width 31 height 31
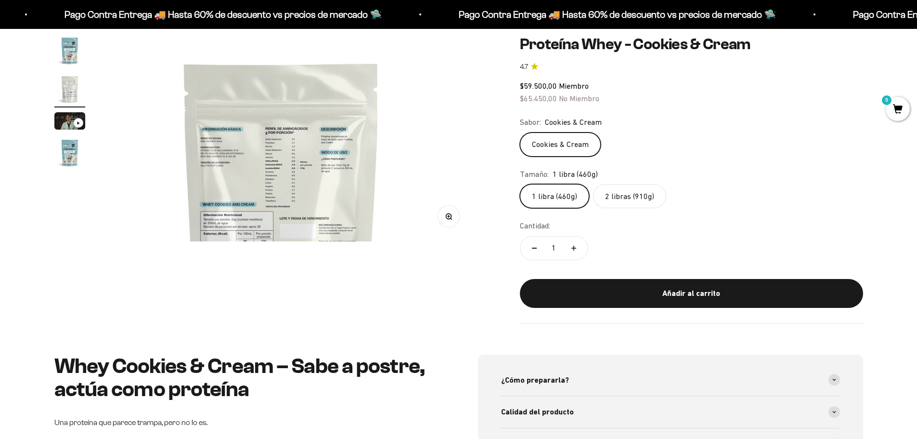
scroll to position [0, 377]
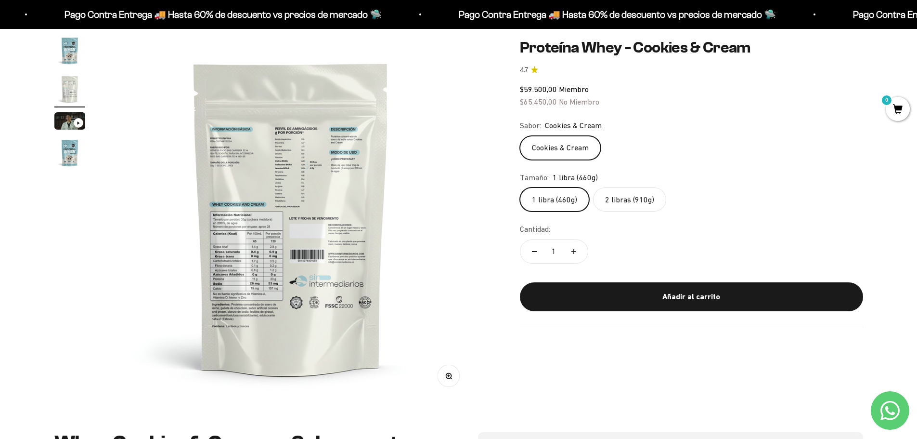
click at [448, 379] on button "Zoom" at bounding box center [449, 376] width 22 height 22
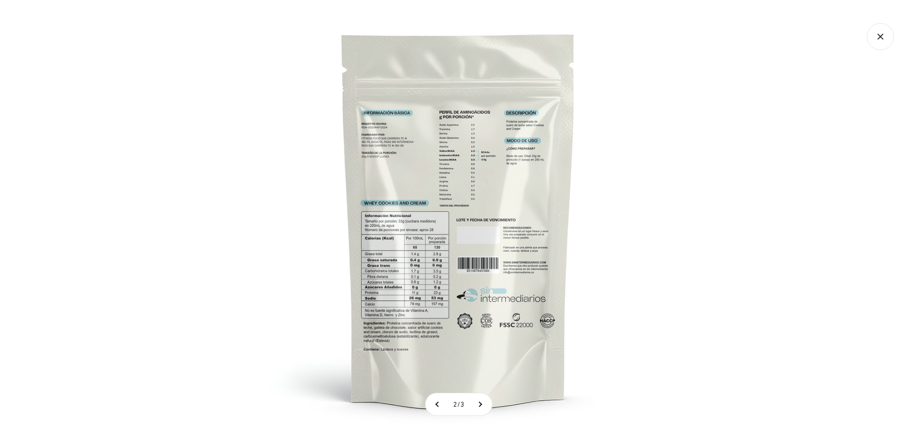
click at [413, 265] on img at bounding box center [458, 219] width 439 height 439
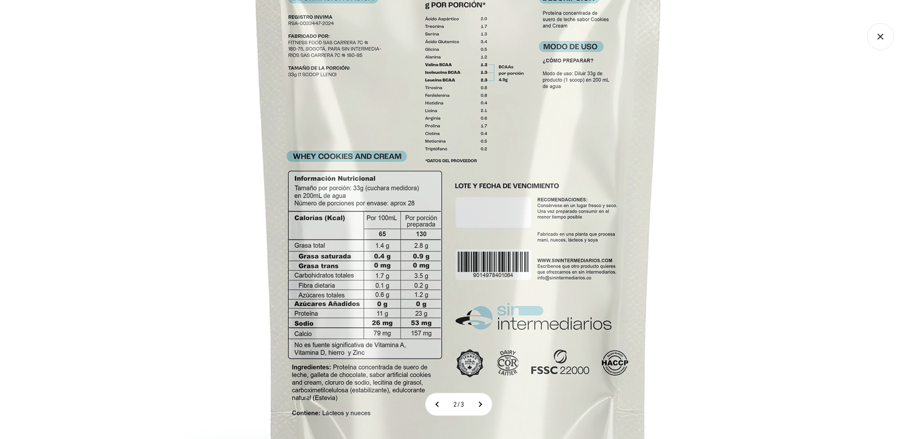
click at [193, 221] on img at bounding box center [459, 185] width 770 height 770
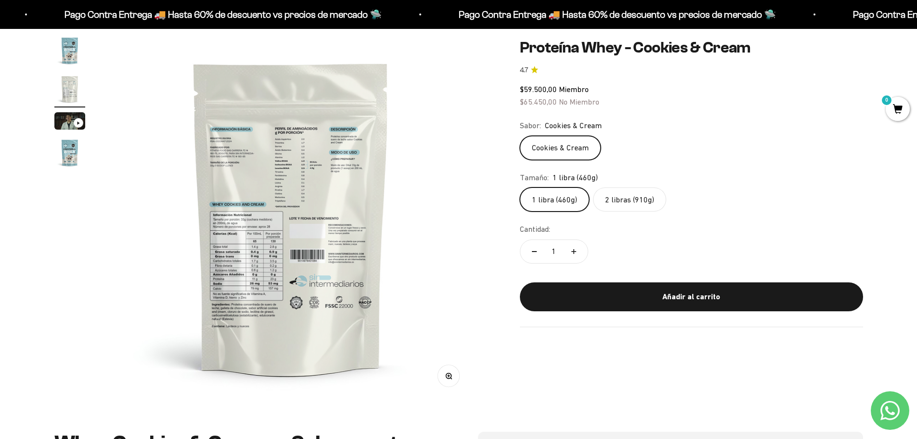
scroll to position [0, 0]
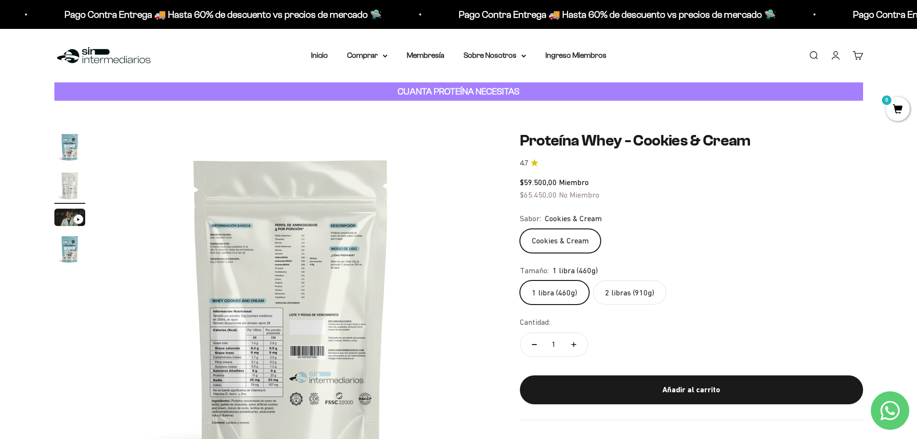
click at [176, 183] on img at bounding box center [290, 313] width 365 height 365
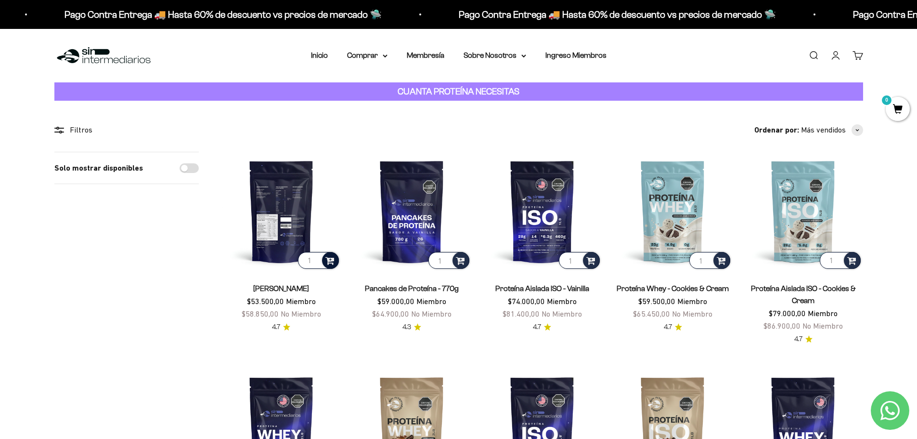
click at [331, 263] on span at bounding box center [329, 259] width 9 height 11
click at [281, 234] on span "Vainilla / 2 libras (910g)" at bounding box center [282, 234] width 58 height 7
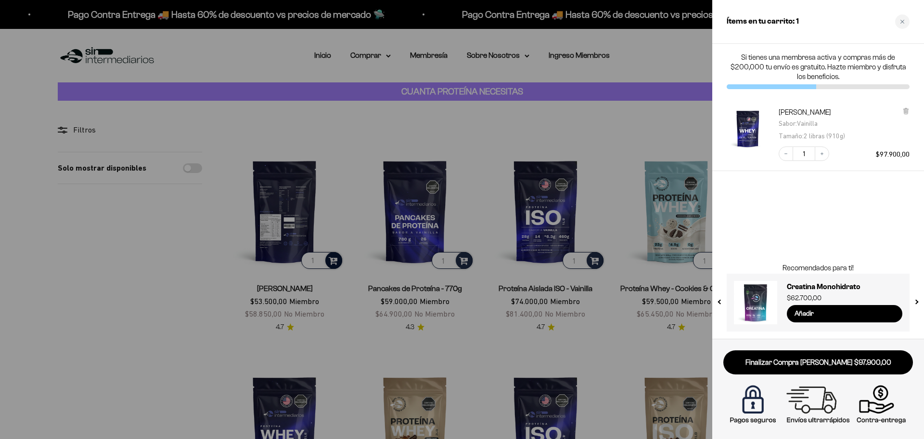
click at [335, 262] on div at bounding box center [462, 219] width 924 height 439
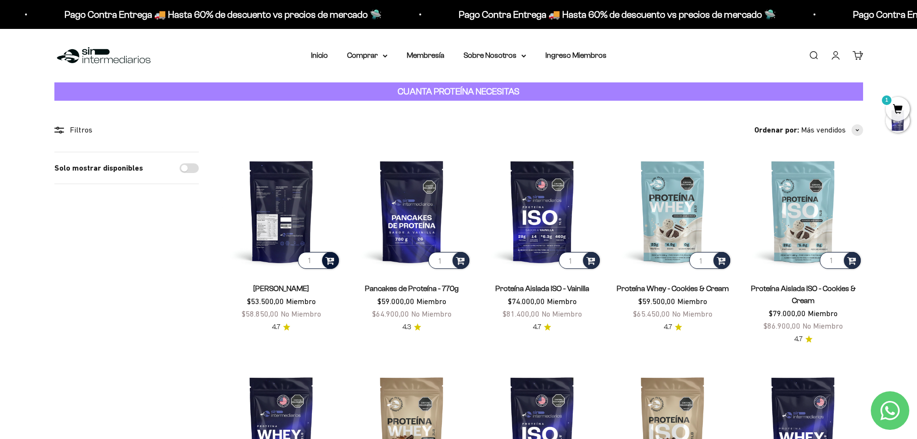
click at [333, 260] on span at bounding box center [329, 259] width 9 height 11
click at [283, 223] on span "Vainilla / 1 libra (460g)" at bounding box center [282, 222] width 56 height 7
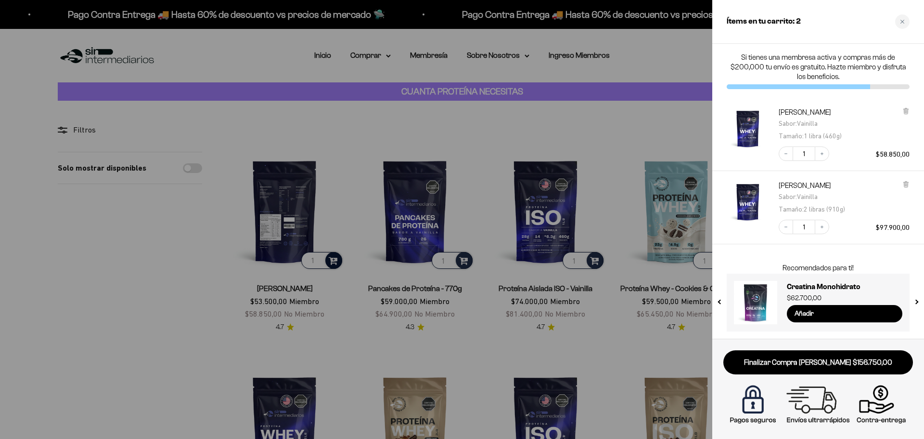
click at [751, 298] on link at bounding box center [755, 302] width 43 height 43
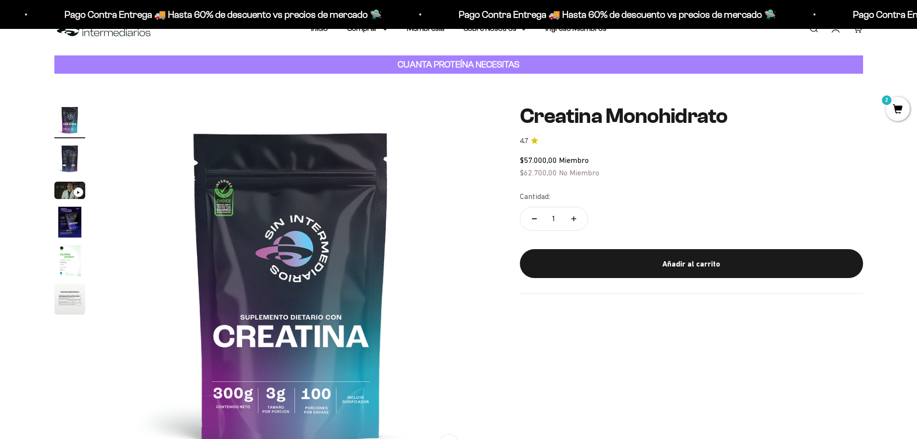
scroll to position [48, 0]
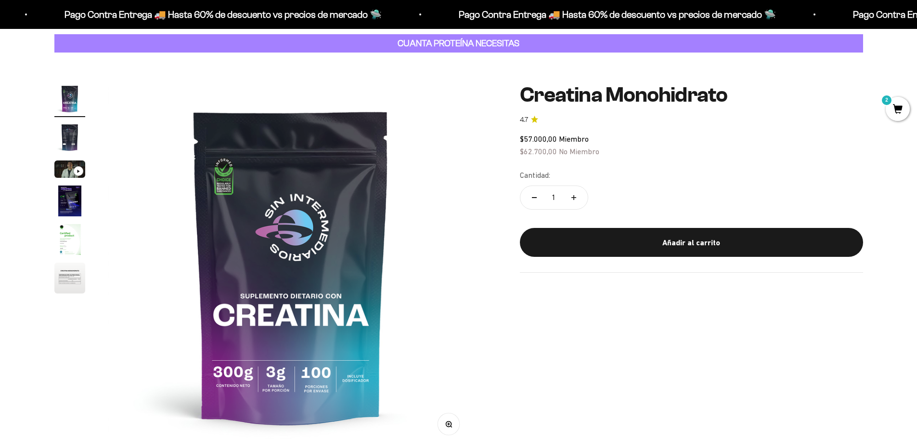
click at [64, 242] on img "Ir al artículo 5" at bounding box center [69, 239] width 31 height 31
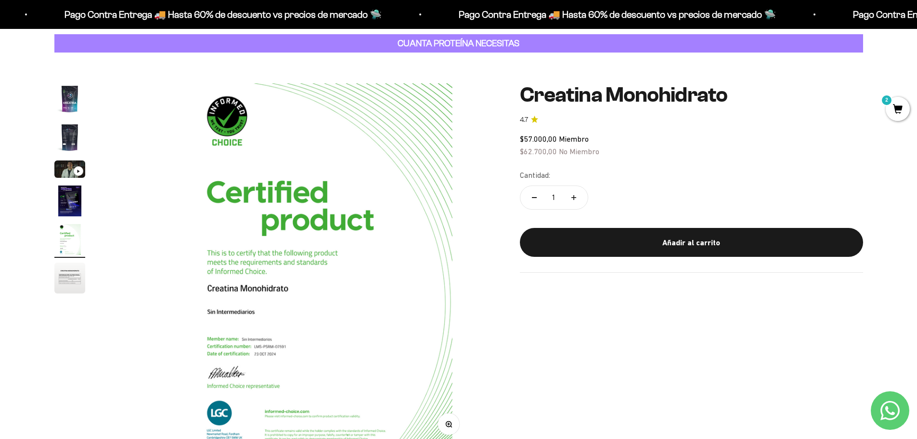
scroll to position [0, 1508]
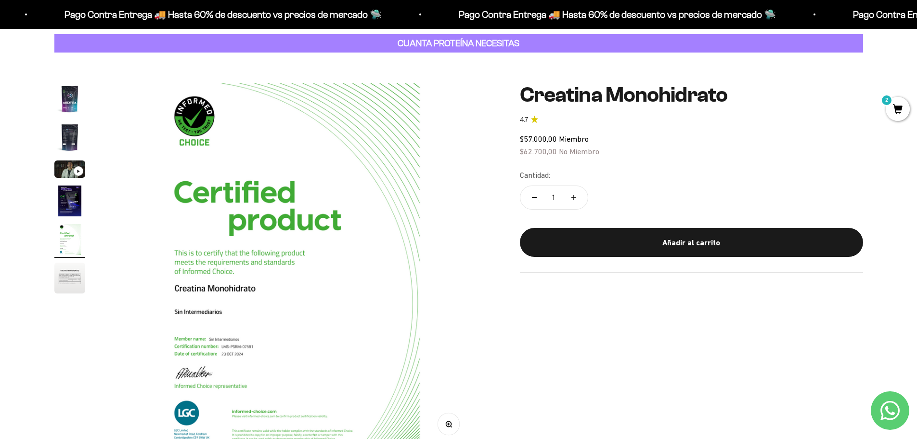
click at [64, 269] on img "Ir al artículo 6" at bounding box center [69, 277] width 31 height 31
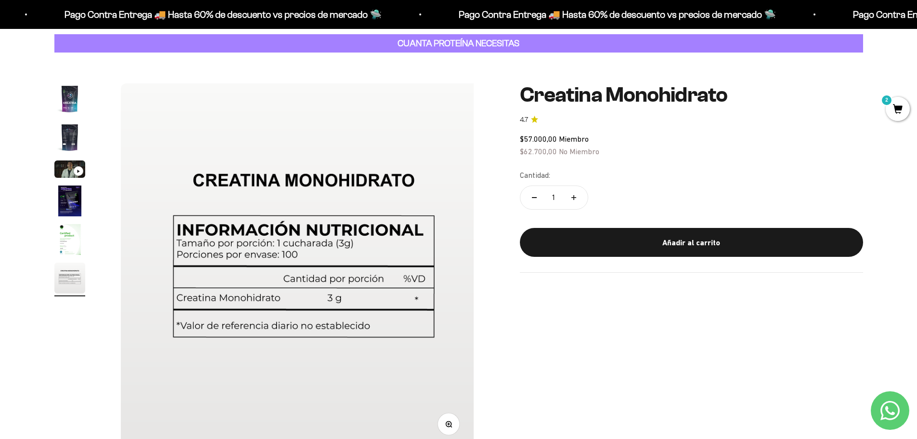
scroll to position [0, 1885]
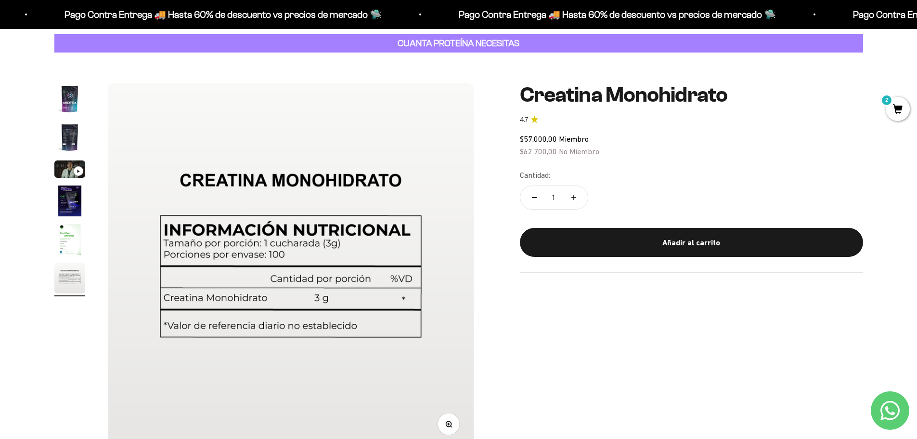
click at [69, 126] on img "Ir al artículo 2" at bounding box center [69, 137] width 31 height 31
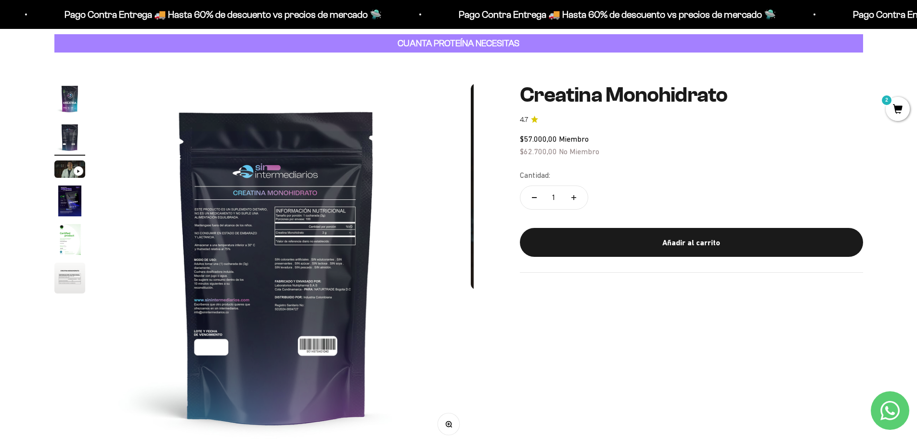
scroll to position [0, 377]
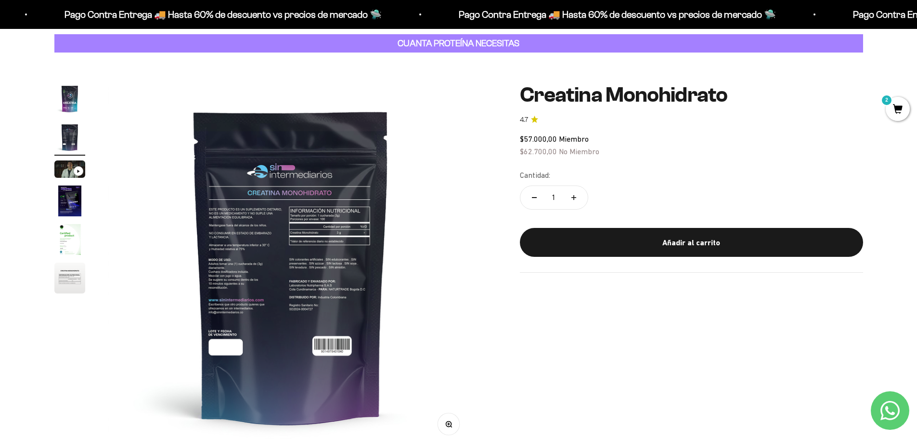
click at [70, 93] on img "Ir al artículo 1" at bounding box center [69, 98] width 31 height 31
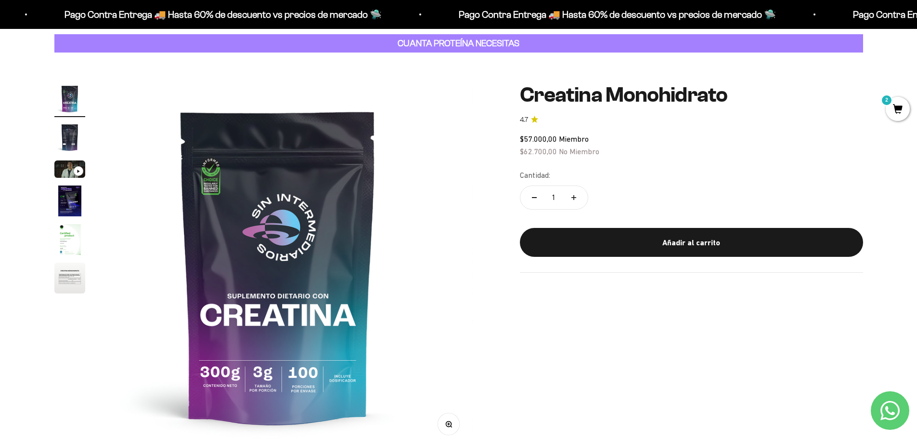
scroll to position [0, 0]
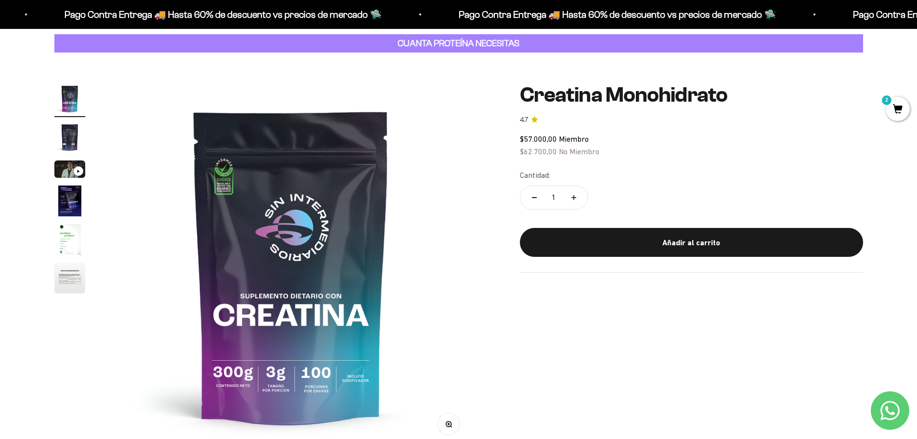
click at [122, 67] on div "Zoom Ir al artículo 1 Ir al artículo 2 Ir al artículo 3 Ir al artículo 4 Ir al …" at bounding box center [458, 265] width 917 height 427
drag, startPoint x: 125, startPoint y: 64, endPoint x: 130, endPoint y: 64, distance: 5.8
click at [128, 64] on div "Zoom Ir al artículo 1 Ir al artículo 2 Ir al artículo 3 Ir al artículo 4 Ir al …" at bounding box center [458, 265] width 917 height 427
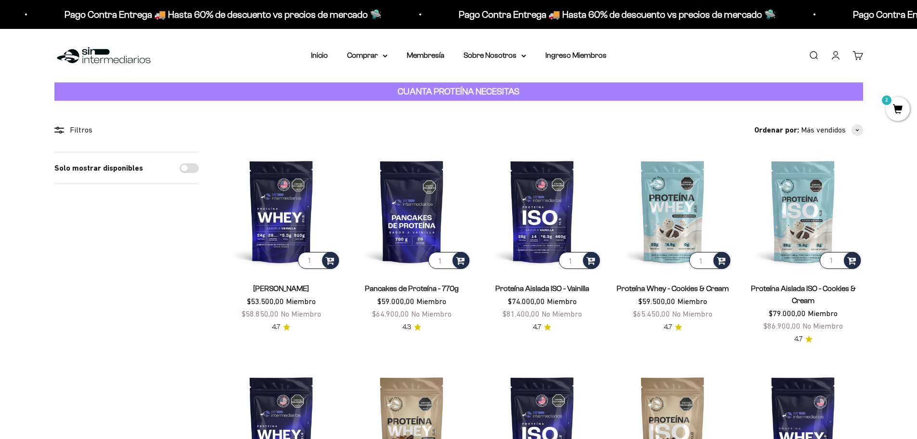
click at [897, 108] on span "2" at bounding box center [898, 109] width 24 height 24
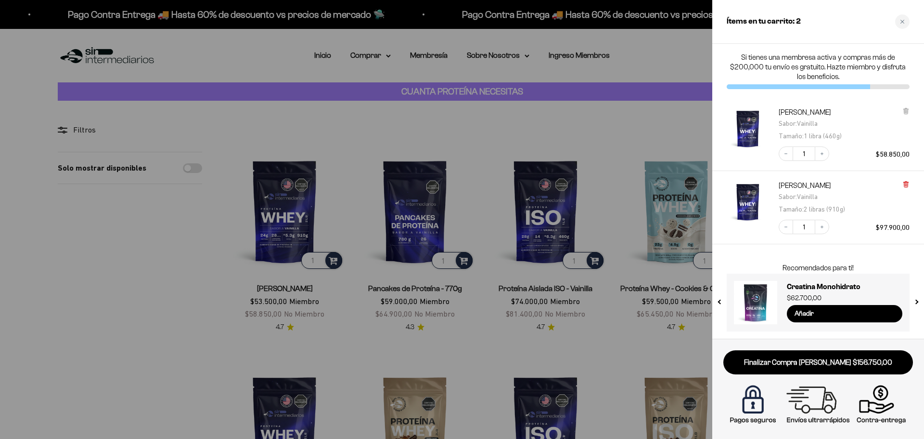
click at [907, 181] on icon at bounding box center [906, 184] width 7 height 7
click at [372, 107] on div at bounding box center [462, 219] width 924 height 439
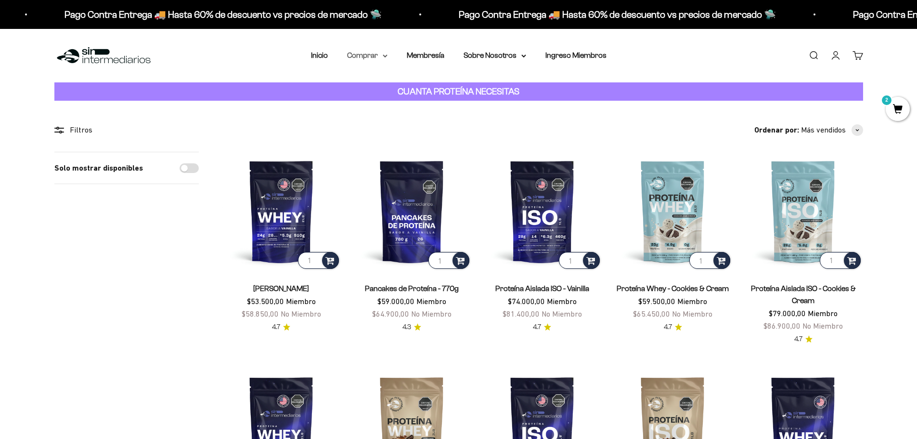
click at [384, 57] on icon at bounding box center [385, 55] width 5 height 3
click at [382, 101] on span "Otros Suplementos" at bounding box center [385, 104] width 64 height 8
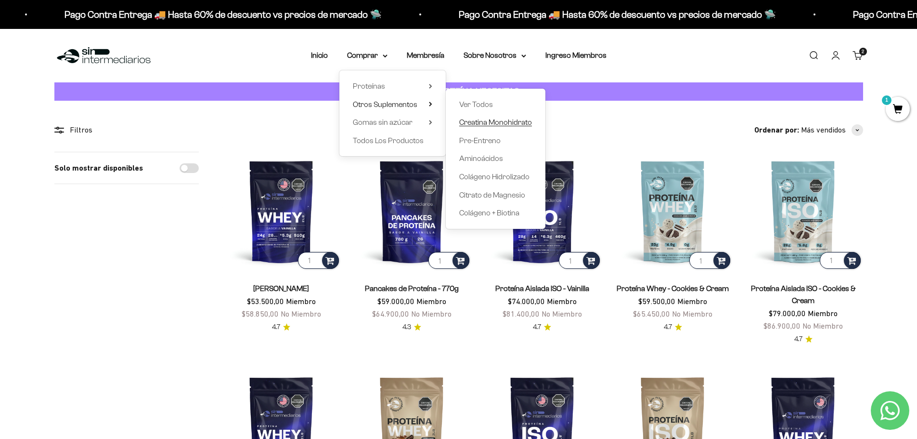
click at [510, 121] on span "Creatina Monohidrato" at bounding box center [495, 122] width 73 height 8
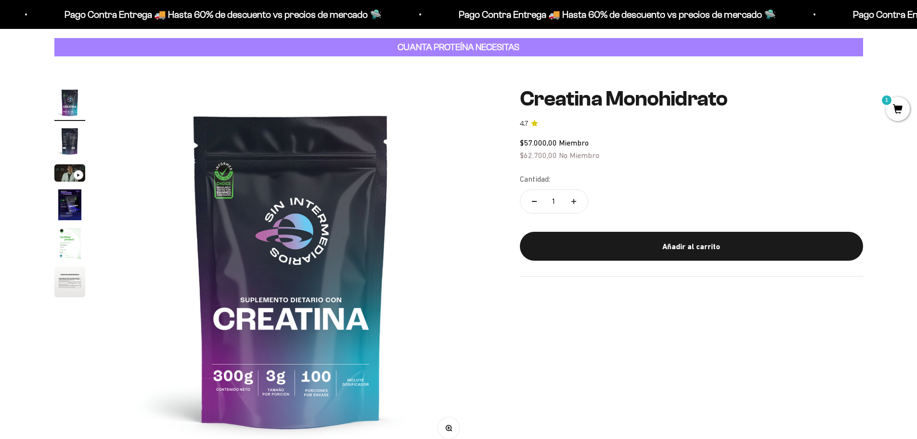
scroll to position [48, 0]
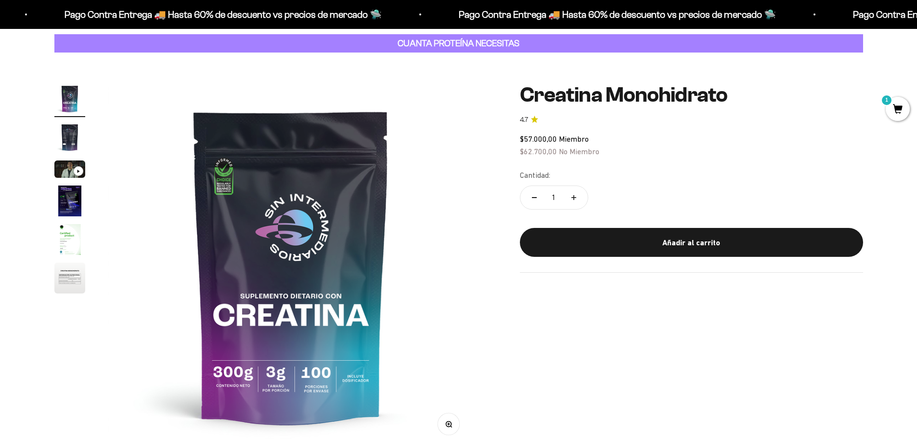
click at [70, 234] on img "Ir al artículo 5" at bounding box center [69, 239] width 31 height 31
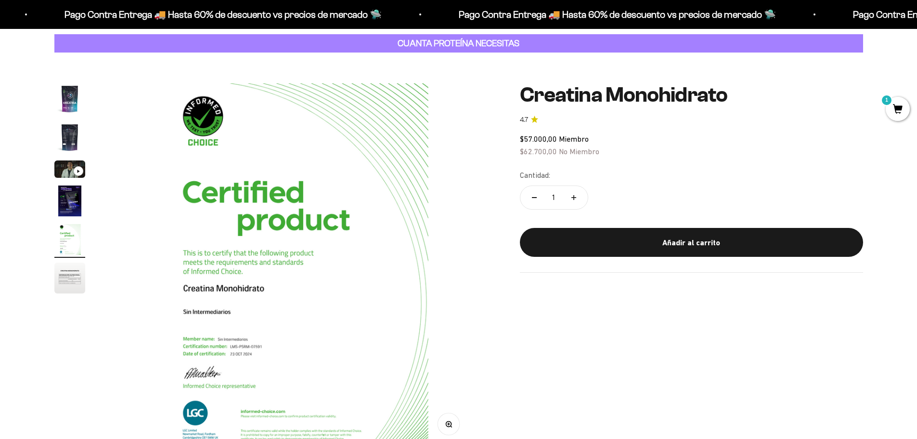
scroll to position [0, 1508]
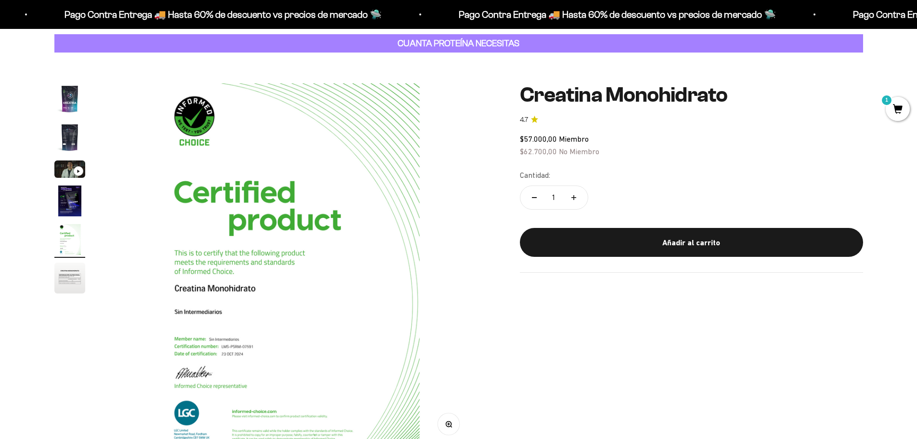
click at [65, 271] on img "Ir al artículo 6" at bounding box center [69, 277] width 31 height 31
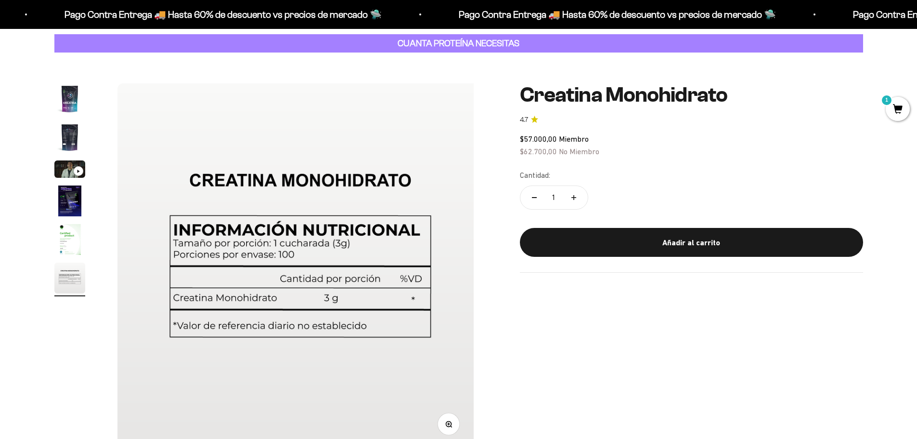
scroll to position [0, 1885]
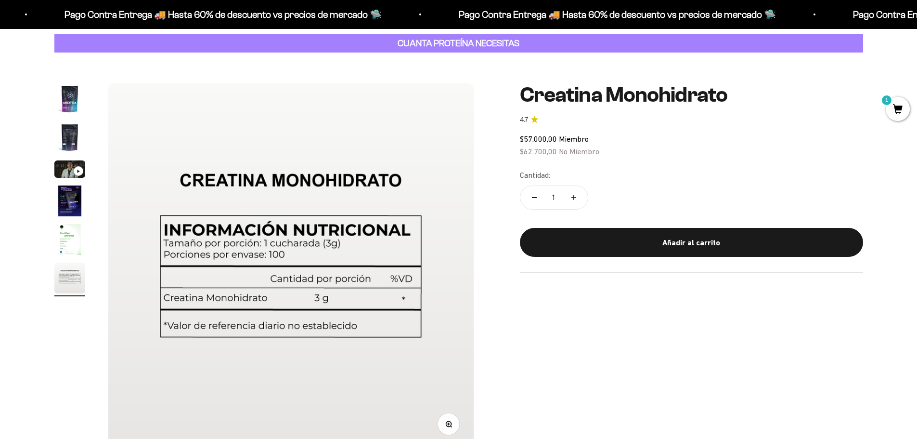
click at [71, 101] on img "Ir al artículo 1" at bounding box center [69, 98] width 31 height 31
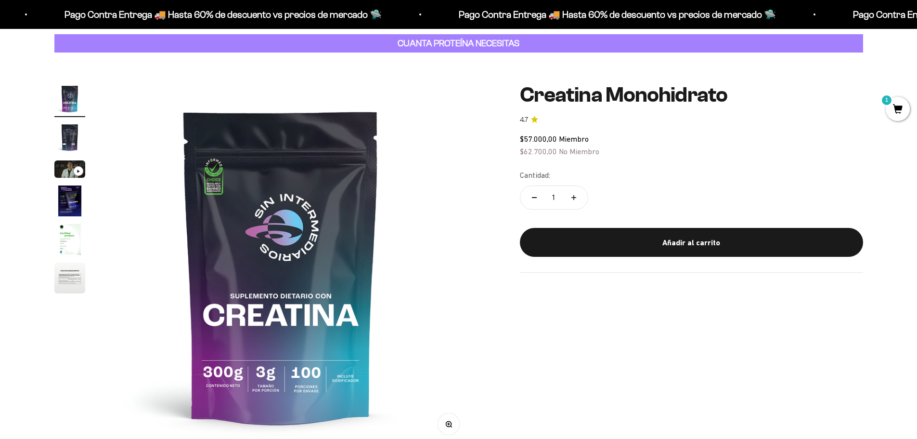
scroll to position [0, 0]
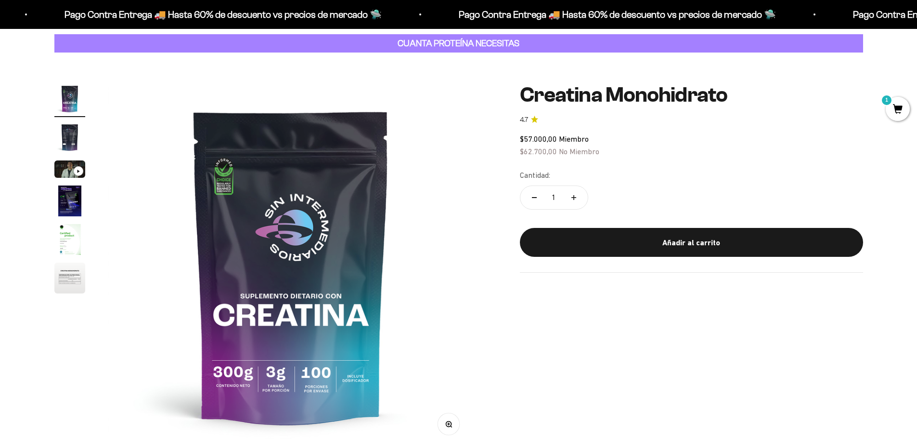
click at [73, 134] on img "Ir al artículo 2" at bounding box center [69, 137] width 31 height 31
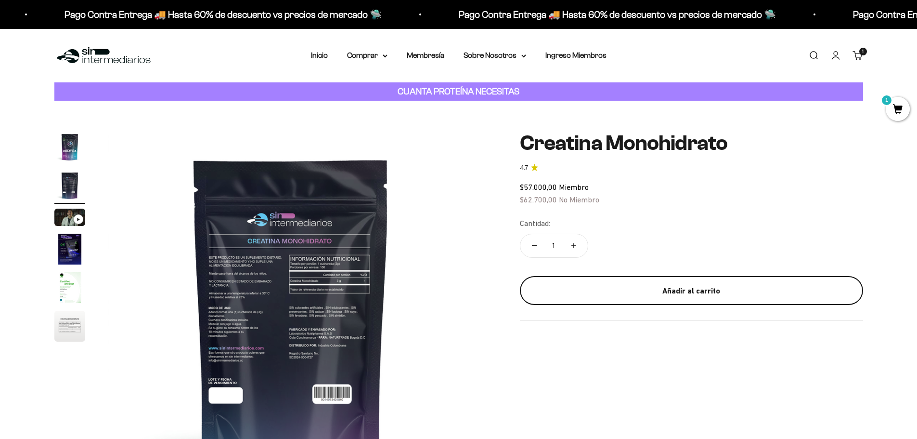
click at [645, 286] on div "Añadir al carrito" at bounding box center [691, 290] width 305 height 13
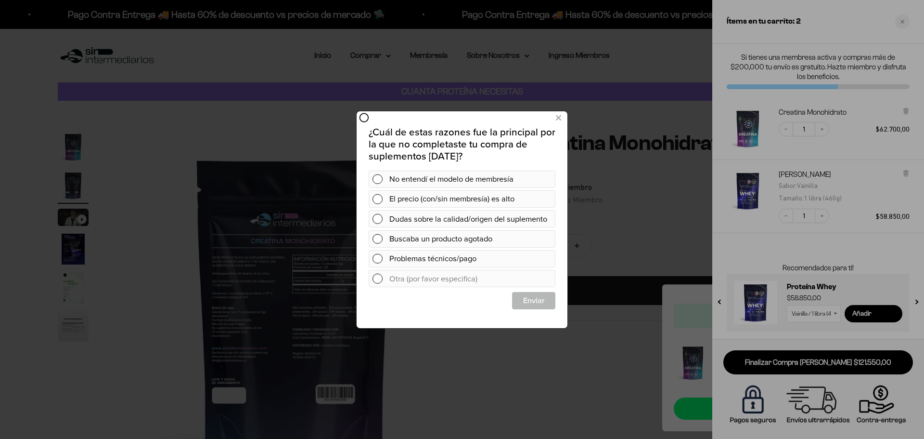
click at [794, 361] on div at bounding box center [462, 219] width 924 height 439
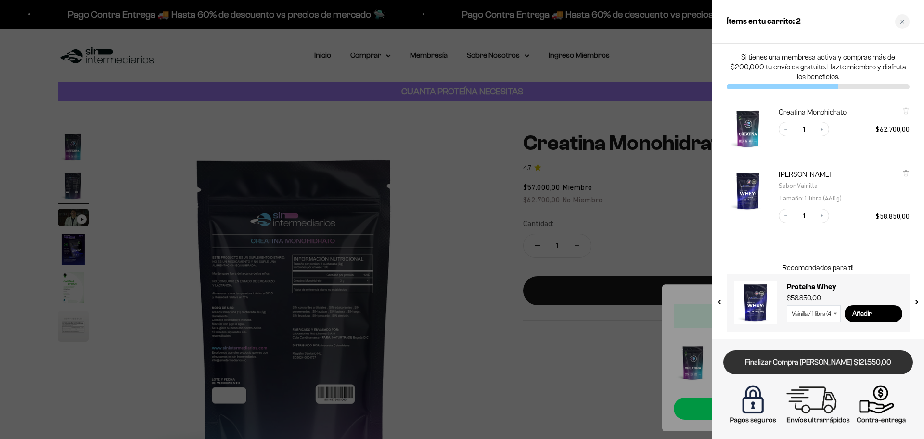
click at [788, 360] on link "Finalizar Compra [PERSON_NAME] $121.550,00" at bounding box center [818, 362] width 190 height 25
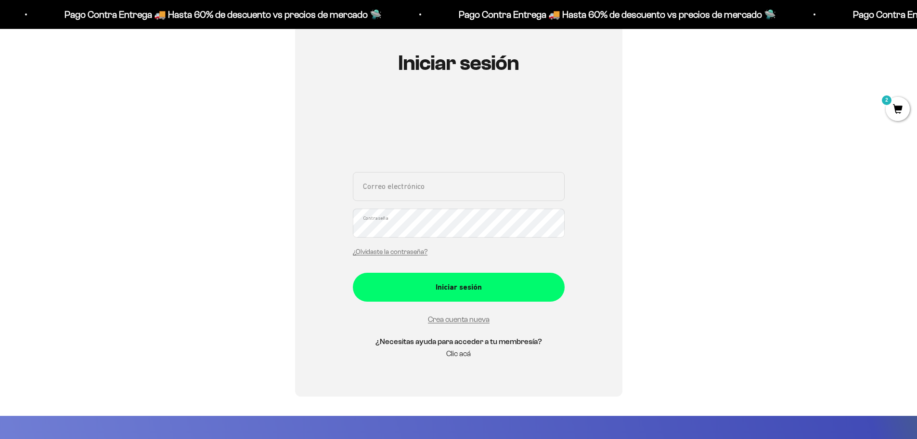
scroll to position [96, 0]
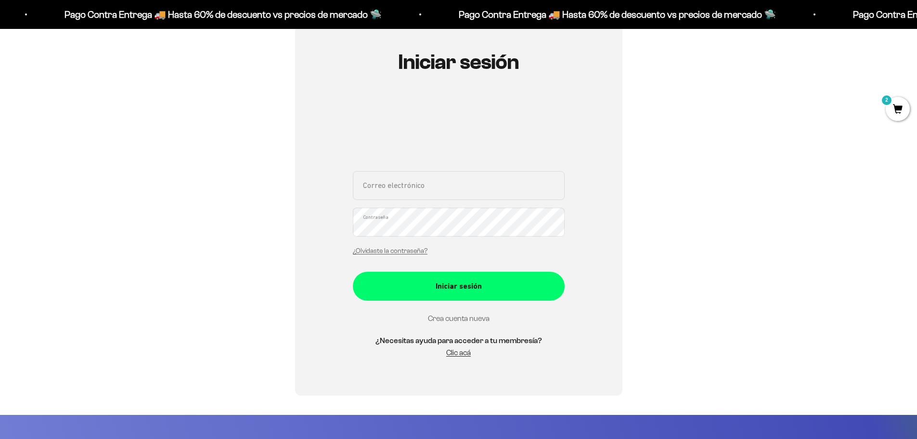
click at [463, 317] on link "Crea cuenta nueva" at bounding box center [459, 318] width 62 height 8
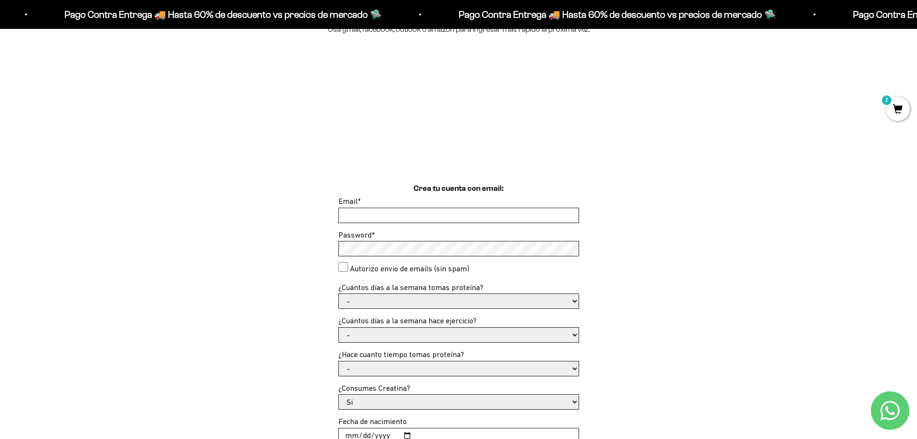
scroll to position [144, 0]
click at [369, 215] on input "Email *" at bounding box center [459, 214] width 240 height 14
type input "[EMAIL_ADDRESS][DOMAIN_NAME]"
click at [313, 246] on div "Crea tu cuenta con email: Email * andrex660@gmail.com Password * Autorizo envío…" at bounding box center [458, 363] width 809 height 362
click at [314, 249] on div "Crea tu cuenta con email: Email * andrex660@gmail.com Password * Autorizo envío…" at bounding box center [458, 363] width 809 height 362
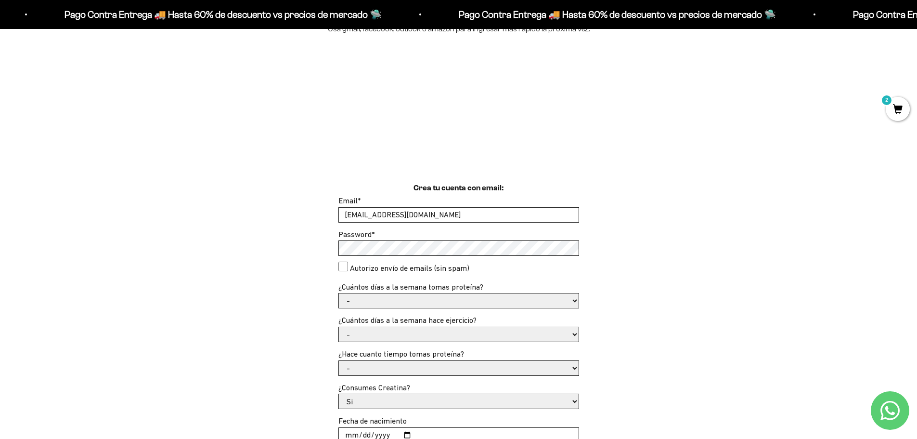
click at [343, 265] on consent"] "Autorizo envío de emails (sin spam)" at bounding box center [343, 266] width 10 height 10
checkbox consent"] "true"
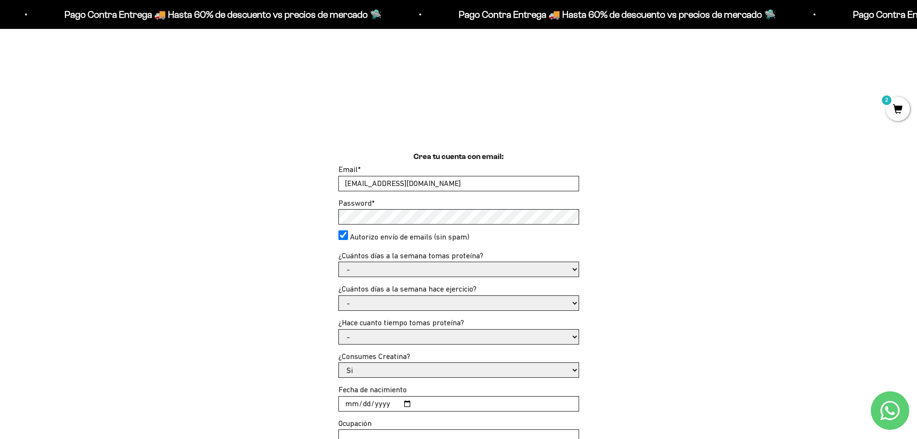
scroll to position [193, 0]
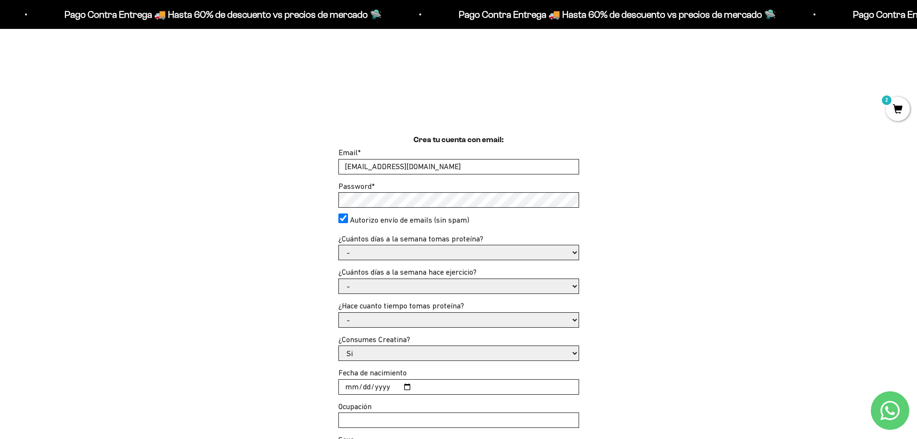
click at [573, 251] on select "- 1 o 2 3 a 5 6 o 7" at bounding box center [459, 252] width 240 height 14
select select "1 o 2"
click at [339, 245] on select "- 1 o 2 3 a 5 6 o 7" at bounding box center [459, 252] width 240 height 14
click at [564, 286] on select "- No hago 1 a 2 días 3 a 5 días 6 o 7 días" at bounding box center [459, 286] width 240 height 14
select select "3 a 5 días"
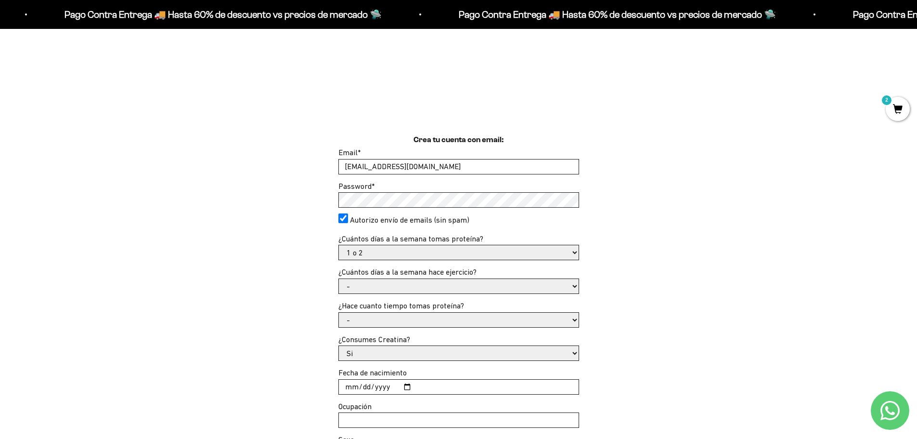
click at [339, 279] on select "- No hago 1 a 2 días 3 a 5 días 6 o 7 días" at bounding box center [459, 286] width 240 height 14
click at [570, 253] on select "- 1 o 2 3 a 5 6 o 7" at bounding box center [459, 252] width 240 height 14
select select "3 a 5"
click at [339, 245] on select "- 1 o 2 3 a 5 6 o 7" at bounding box center [459, 252] width 240 height 14
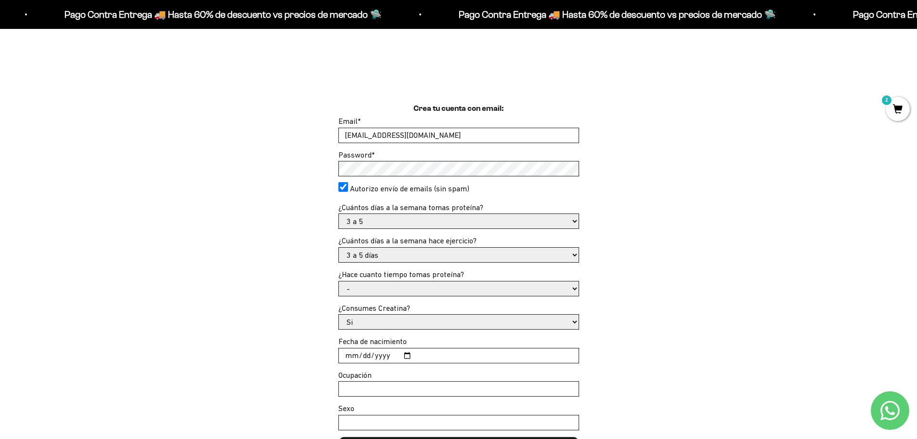
scroll to position [241, 0]
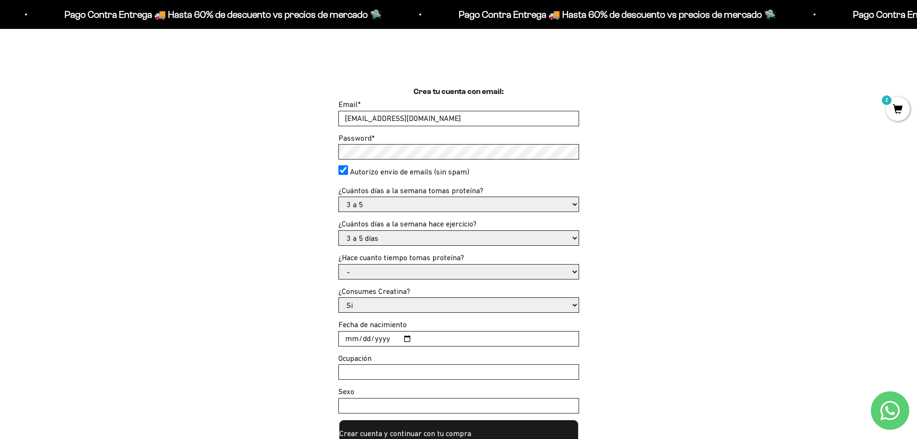
click at [440, 273] on select "- Apenas estoy empezando Menos de 6 meses Más de 6 meses Hace más de un año" at bounding box center [459, 271] width 240 height 14
select select "Apenas estoy empezando"
click at [339, 264] on select "- Apenas estoy empezando Menos de 6 meses Más de 6 meses Hace más de un año" at bounding box center [459, 271] width 240 height 14
click at [400, 301] on select "Si No" at bounding box center [459, 304] width 240 height 14
click at [386, 302] on select "Si No" at bounding box center [459, 304] width 240 height 14
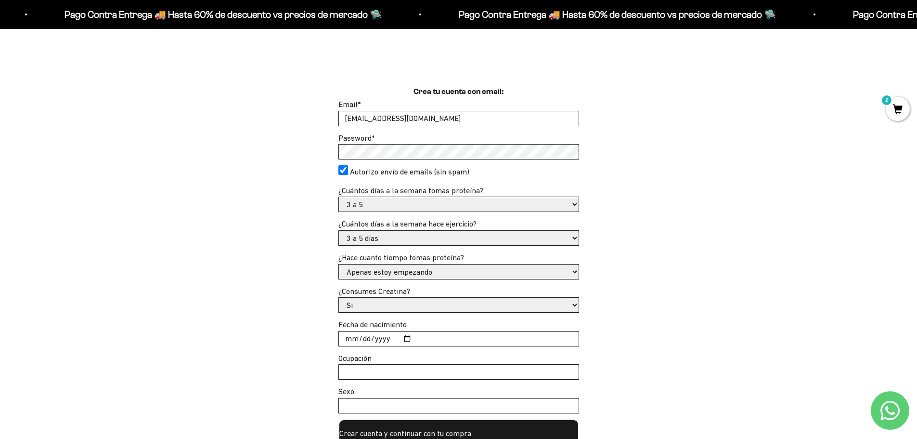
click at [387, 302] on select "Si No" at bounding box center [459, 304] width 240 height 14
click at [339, 297] on select "Si No" at bounding box center [459, 304] width 240 height 14
click at [380, 304] on select "Si No" at bounding box center [459, 304] width 240 height 14
select select "Si"
click at [339, 297] on select "Si No" at bounding box center [459, 304] width 240 height 14
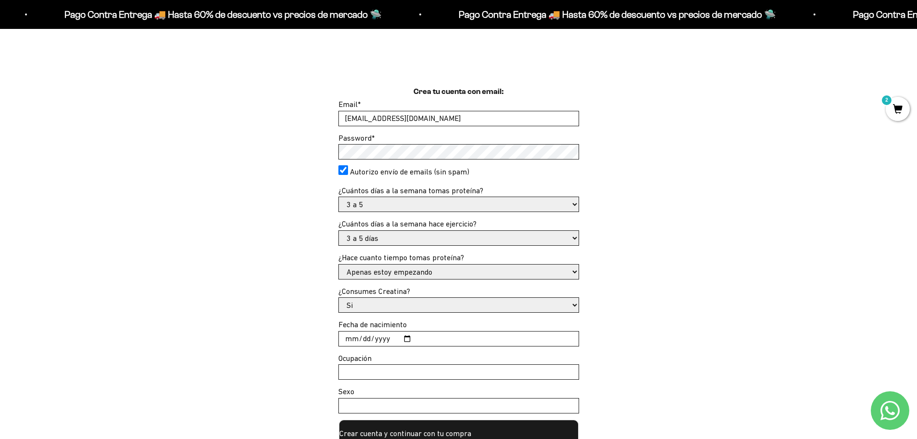
click at [366, 301] on select "Si No" at bounding box center [459, 304] width 240 height 14
click at [360, 305] on select "Si No" at bounding box center [459, 304] width 240 height 14
click at [404, 336] on input "Fecha de nacimiento" at bounding box center [459, 338] width 240 height 14
click at [364, 338] on input "2025-08-08" at bounding box center [459, 338] width 240 height 14
type input "[DATE]"
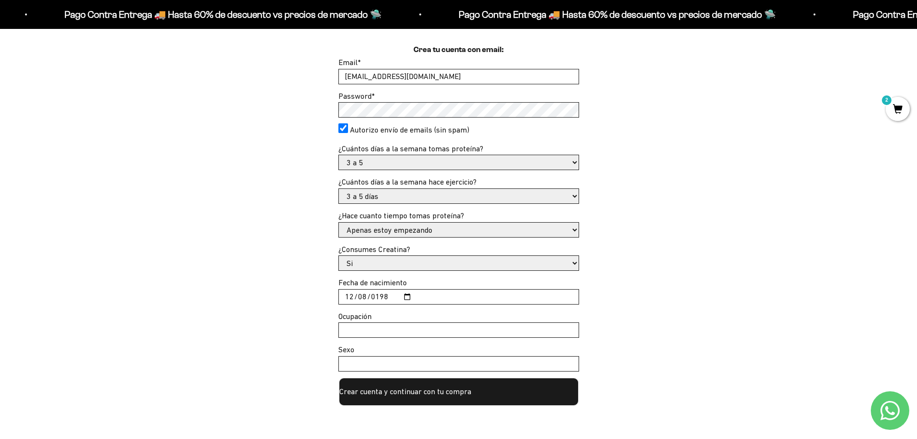
scroll to position [337, 0]
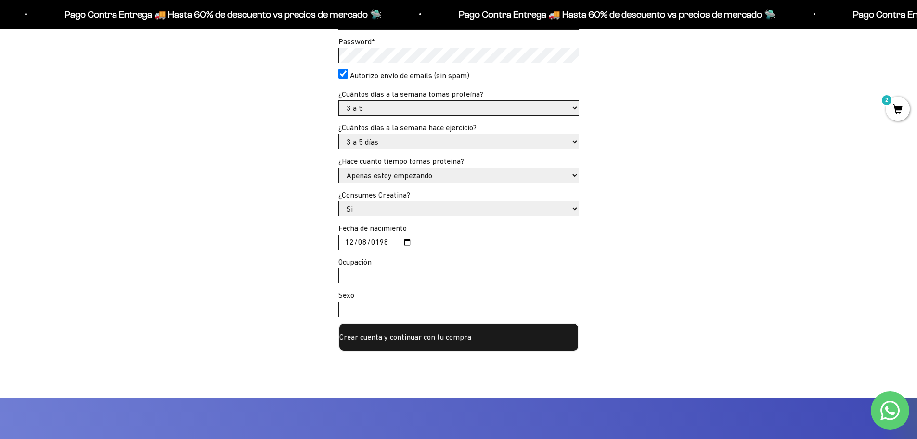
click at [367, 274] on input "Ocupación" at bounding box center [459, 275] width 240 height 14
click at [361, 272] on input "Emplado" at bounding box center [459, 275] width 240 height 14
type input "Empleado"
click at [360, 312] on input "Sexo" at bounding box center [459, 309] width 240 height 14
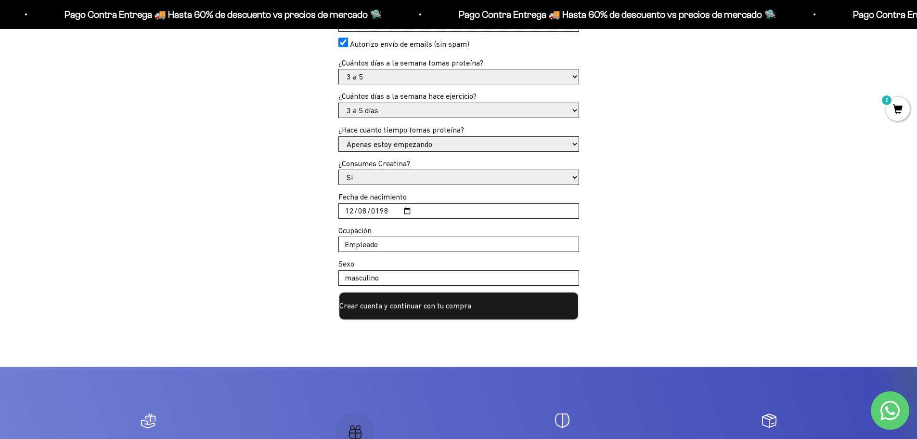
scroll to position [385, 0]
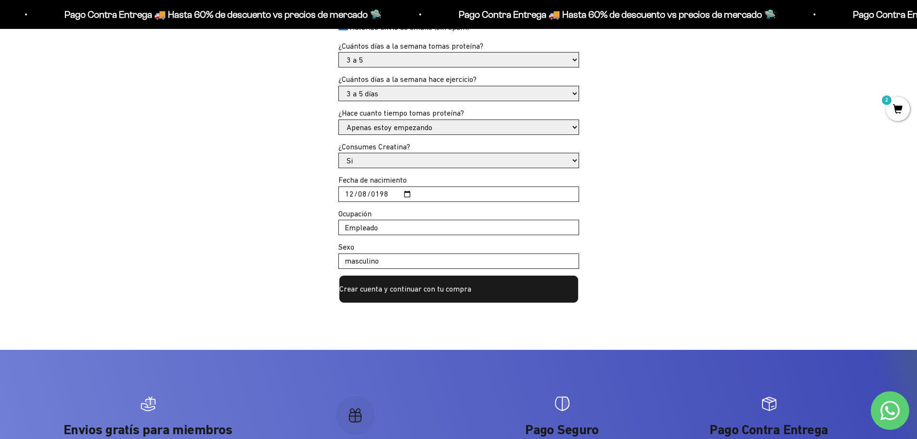
type input "masculino"
click at [416, 288] on button "Crear cuenta y continuar con tu compra" at bounding box center [458, 288] width 241 height 29
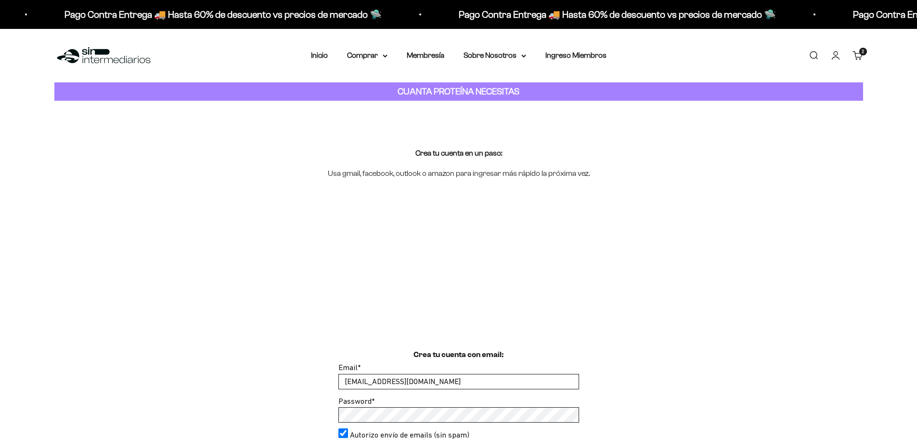
select select "3 a 5"
select select "3 a 5 días"
select select "Apenas estoy empezando"
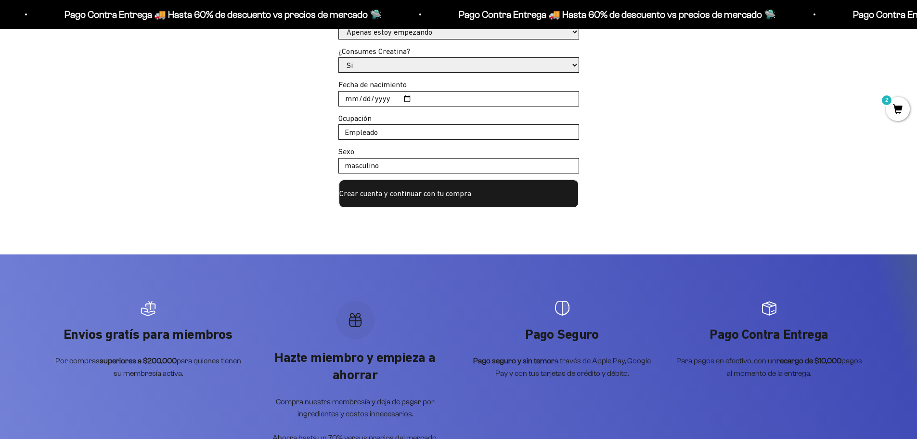
scroll to position [481, 0]
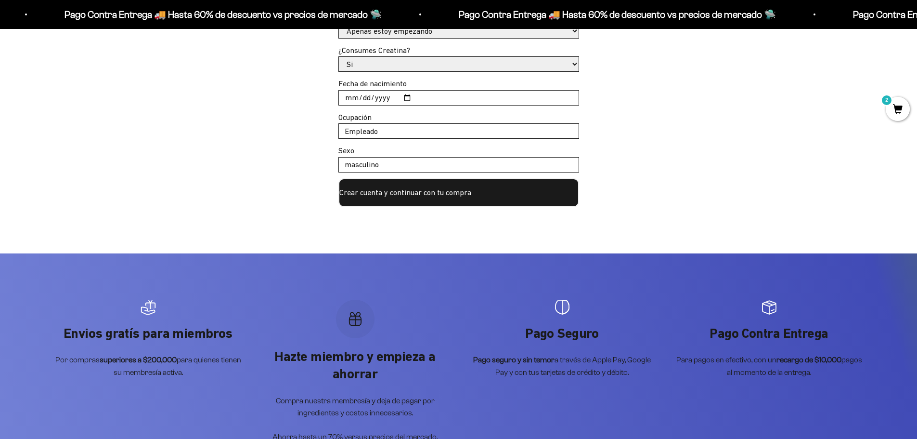
click at [433, 193] on button "Crear cuenta y continuar con tu compra" at bounding box center [458, 192] width 241 height 29
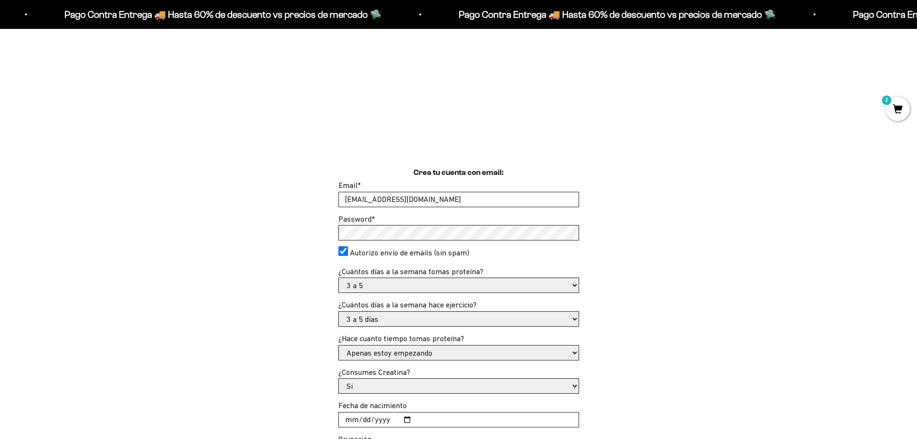
scroll to position [154, 0]
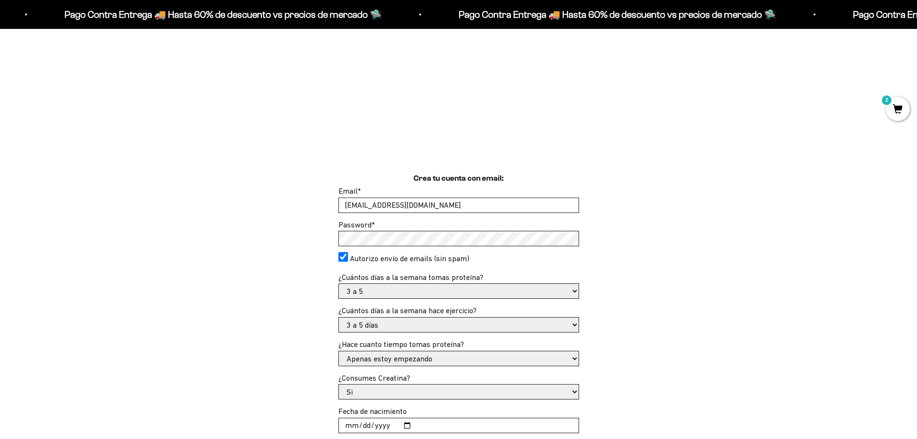
drag, startPoint x: 748, startPoint y: 164, endPoint x: 762, endPoint y: 125, distance: 41.9
click at [748, 161] on div at bounding box center [458, 124] width 917 height 96
